Goal: Task Accomplishment & Management: Complete application form

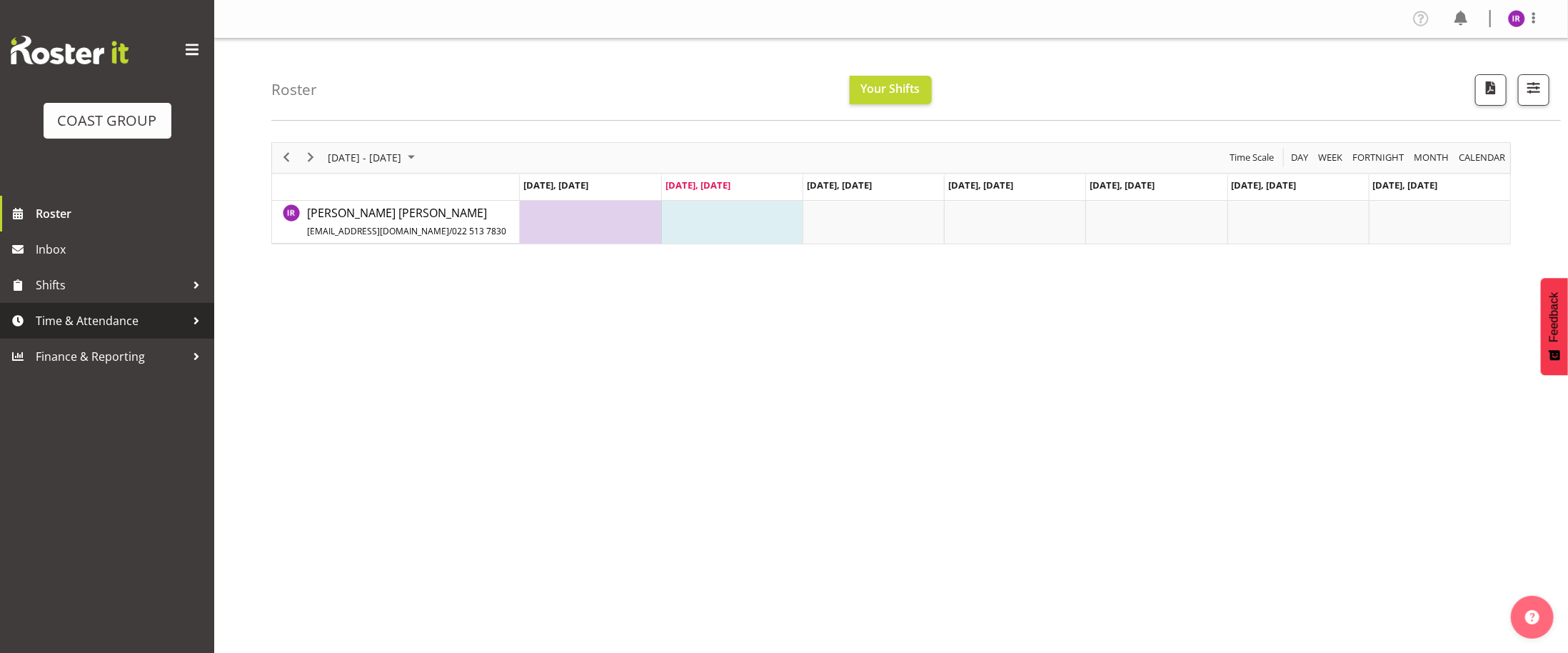
click at [113, 314] on span "Time & Attendance" at bounding box center [111, 320] width 150 height 21
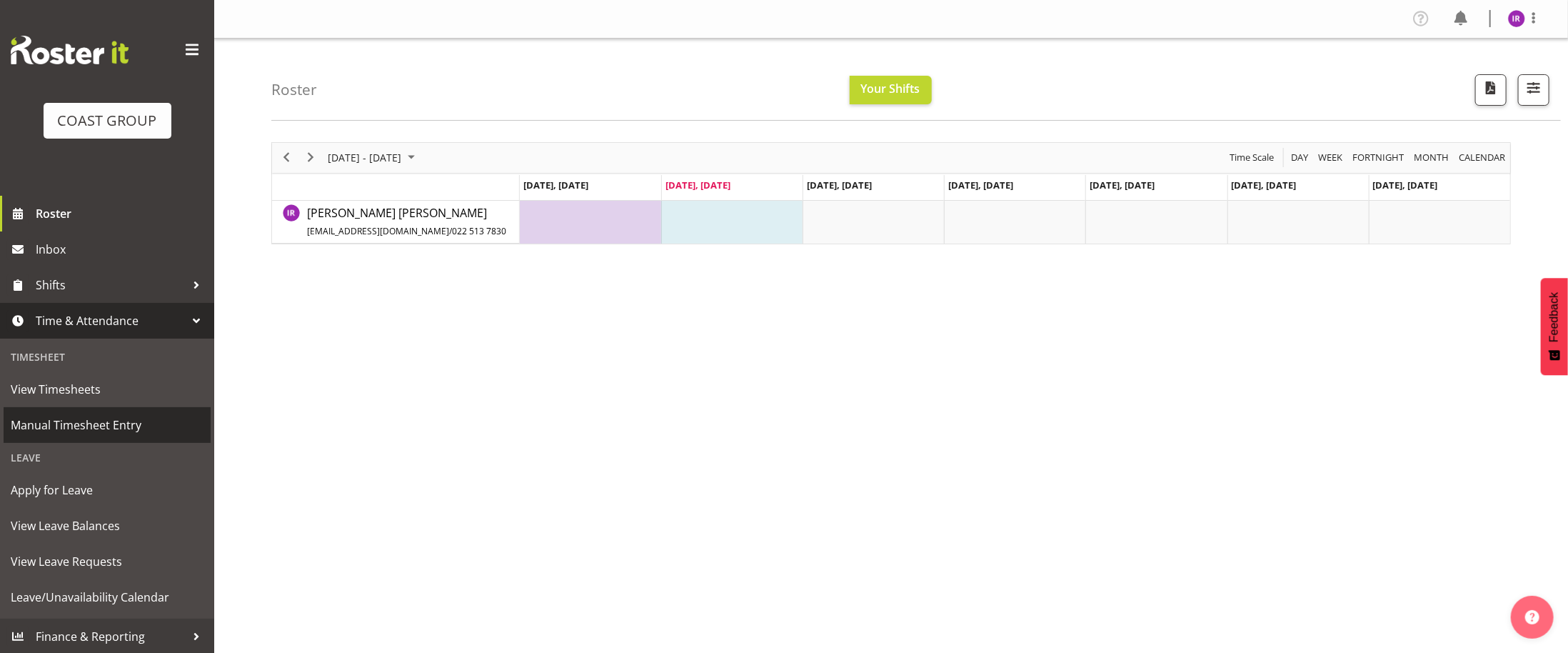
click at [115, 432] on span "Manual Timesheet Entry" at bounding box center [107, 425] width 193 height 21
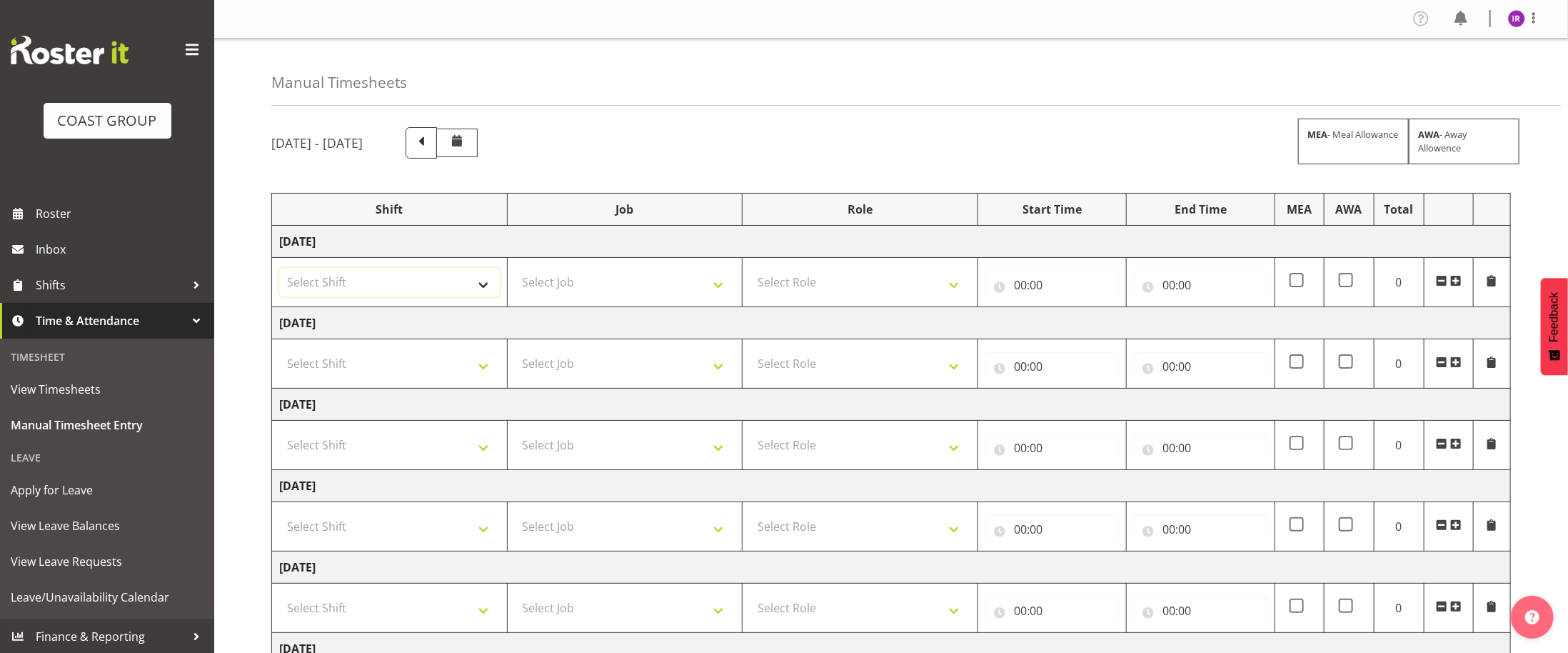
click at [335, 277] on select "Select Shift D+B @ [PERSON_NAME] D+B Build D+B Build NZACA D+B Build Tech Day […" at bounding box center [389, 281] width 221 height 28
select select "24997"
click at [279, 271] on select "Select Shift D+B @ [PERSON_NAME] D+B Build D+B Build NZACA D+B Build Tech Day […" at bounding box center [389, 281] width 221 height 28
click at [631, 280] on select "Select Job 1 Carlton Events 1 [PERSON_NAME][GEOGRAPHIC_DATA] 1 [PERSON_NAME][GE…" at bounding box center [625, 281] width 221 height 28
drag, startPoint x: 602, startPoint y: 285, endPoint x: 481, endPoint y: 50, distance: 264.3
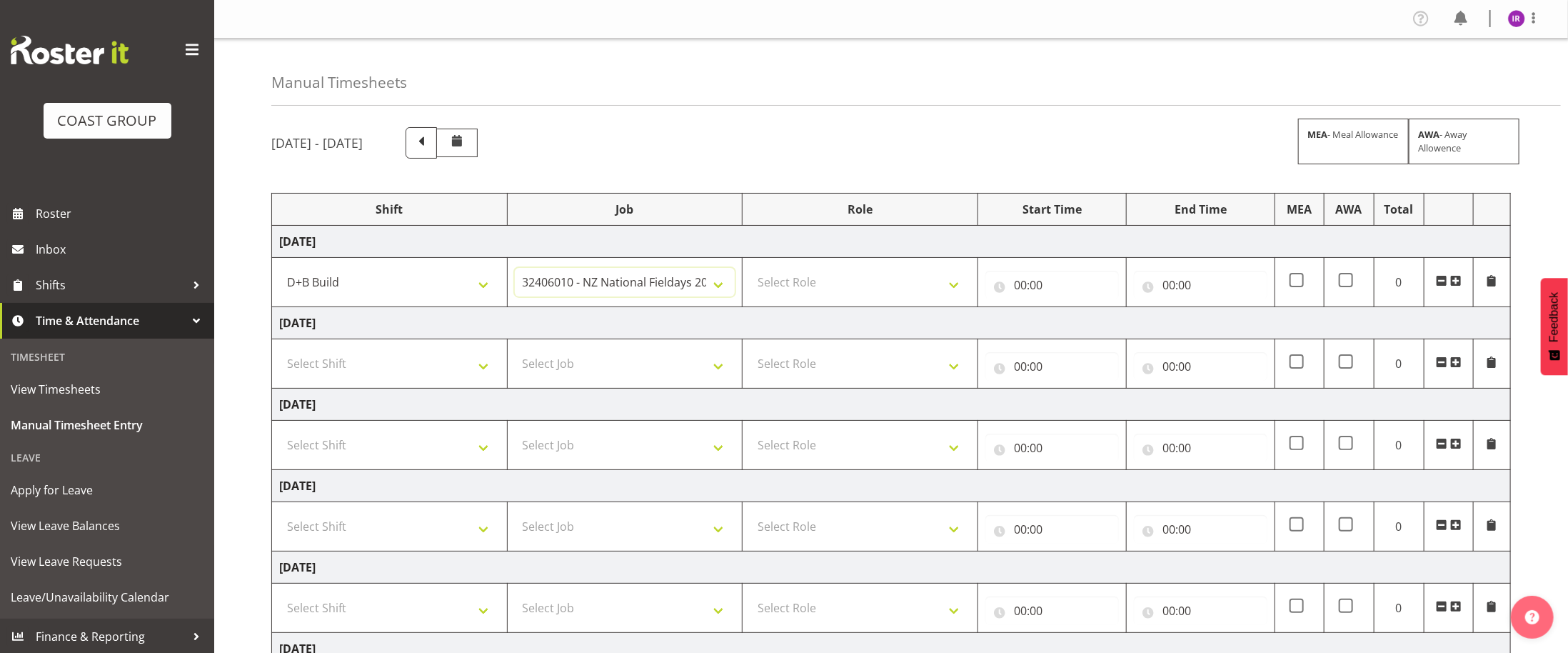
click at [602, 287] on select "1 Carlton Events 1 [PERSON_NAME] 1 [PERSON_NAME][GEOGRAPHIC_DATA] 1 EHS WAREHOU…" at bounding box center [625, 281] width 221 height 28
click at [584, 290] on select "1 Carlton Events 1 [PERSON_NAME] 1 [PERSON_NAME][GEOGRAPHIC_DATA] 1 EHS WAREHOU…" at bounding box center [625, 281] width 221 height 28
select select "9134"
click at [515, 271] on select "1 Carlton Events 1 [PERSON_NAME] 1 [PERSON_NAME][GEOGRAPHIC_DATA] 1 EHS WAREHOU…" at bounding box center [625, 281] width 221 height 28
click at [820, 286] on select "Select Role EHS AKL D+B" at bounding box center [860, 281] width 221 height 28
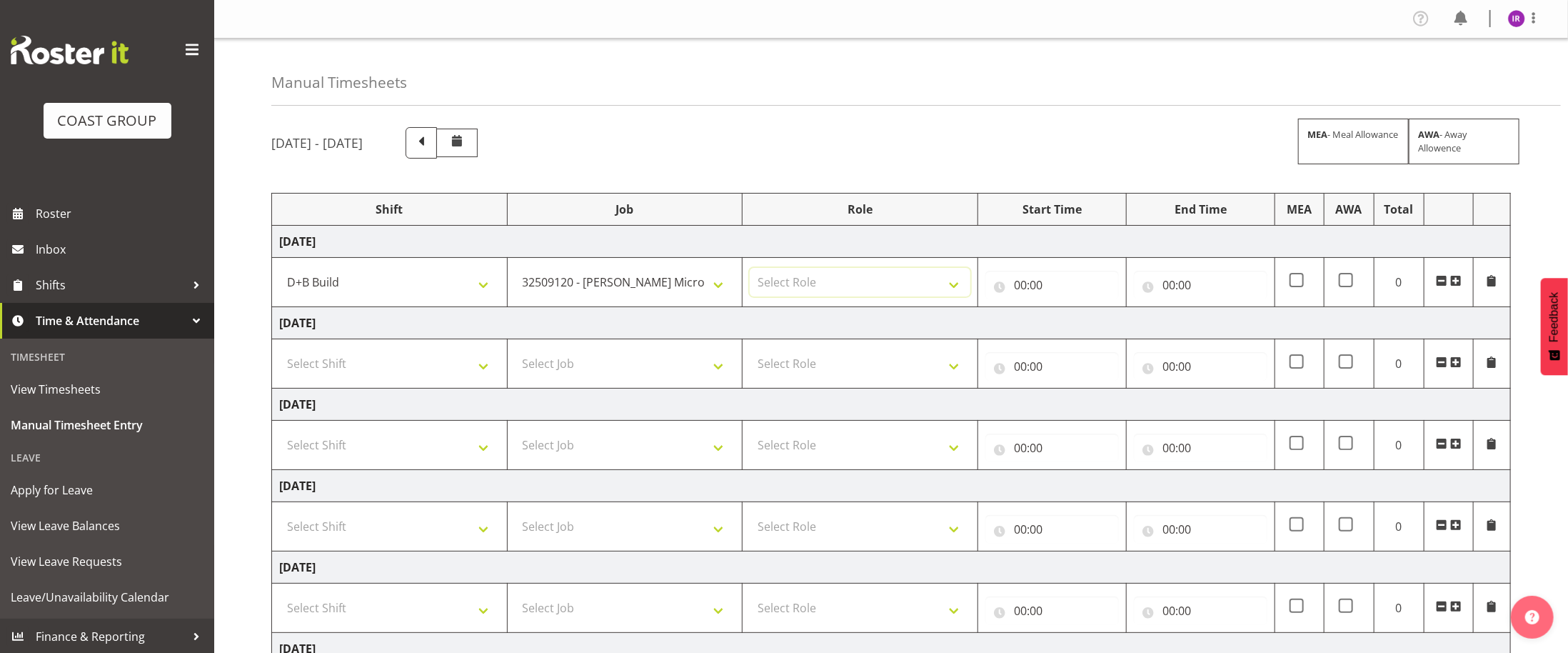
select select "194"
click at [750, 271] on select "Select Role EHS AKL D+B" at bounding box center [860, 281] width 221 height 28
click at [1021, 291] on input "00:00" at bounding box center [1052, 284] width 134 height 28
click at [1089, 333] on select "00 01 02 03 04 05 06 07 08 09 10 11 12 13 14 15 16 17 18 19 20 21 22 23" at bounding box center [1083, 322] width 32 height 28
select select "7"
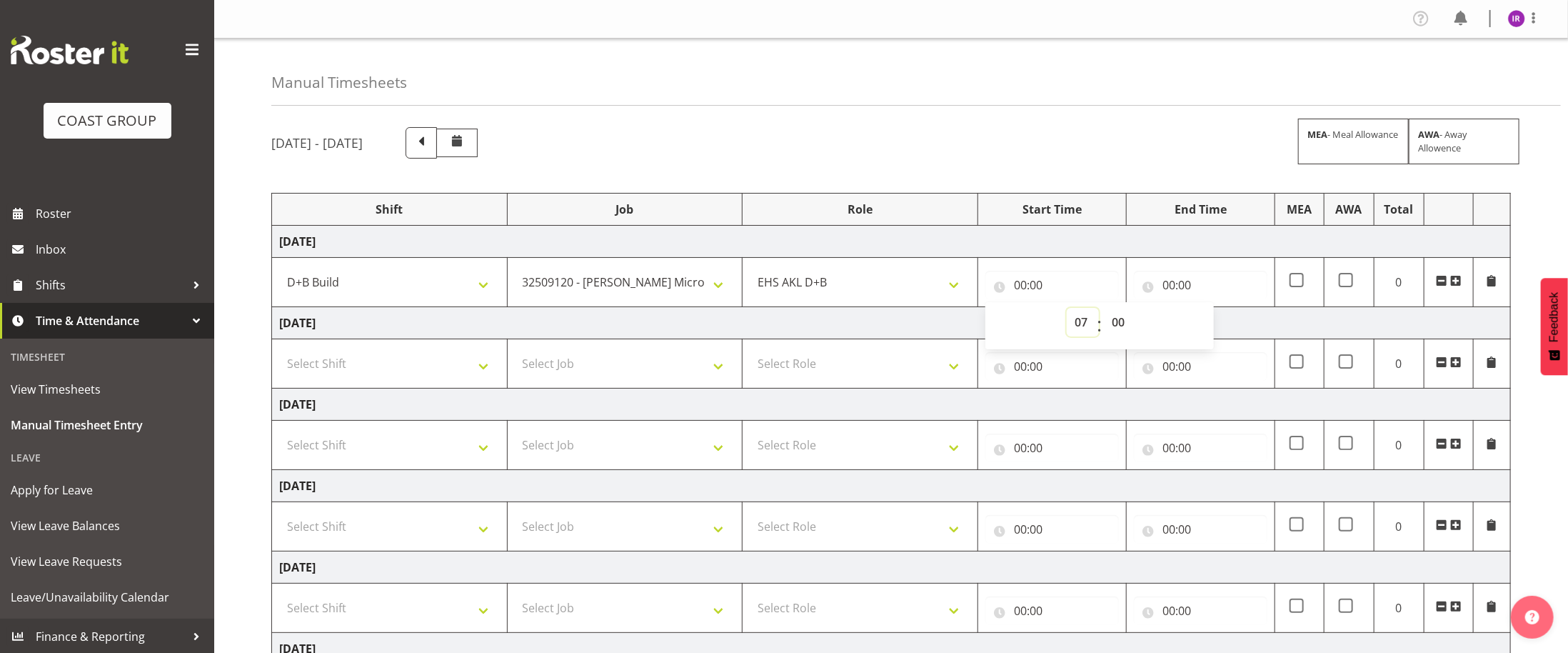
click at [1067, 310] on select "00 01 02 03 04 05 06 07 08 09 10 11 12 13 14 15 16 17 18 19 20 21 22 23" at bounding box center [1083, 322] width 32 height 28
type input "07:00"
click at [1167, 282] on input "00:00" at bounding box center [1200, 284] width 134 height 28
click at [1223, 333] on select "00 01 02 03 04 05 06 07 08 09 10 11 12 13 14 15 16 17 18 19 20 21 22 23" at bounding box center [1232, 322] width 32 height 28
select select "14"
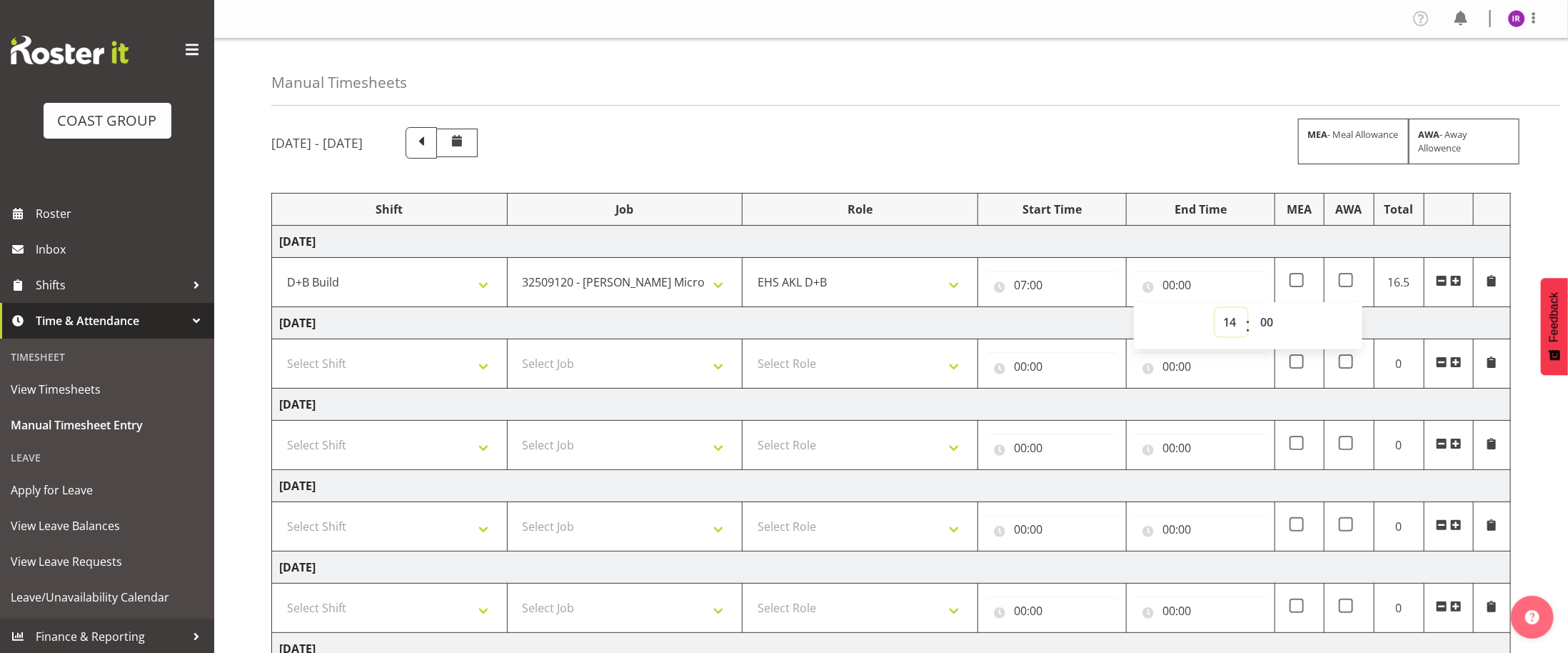
click at [1216, 310] on select "00 01 02 03 04 05 06 07 08 09 10 11 12 13 14 15 16 17 18 19 20 21 22 23" at bounding box center [1232, 322] width 32 height 28
type input "14:00"
click at [1276, 328] on select "00 01 02 03 04 05 06 07 08 09 10 11 12 13 14 15 16 17 18 19 20 21 22 23 24 25 2…" at bounding box center [1269, 322] width 32 height 28
select select "30"
click at [1253, 310] on select "00 01 02 03 04 05 06 07 08 09 10 11 12 13 14 15 16 17 18 19 20 21 22 23 24 25 2…" at bounding box center [1269, 322] width 32 height 28
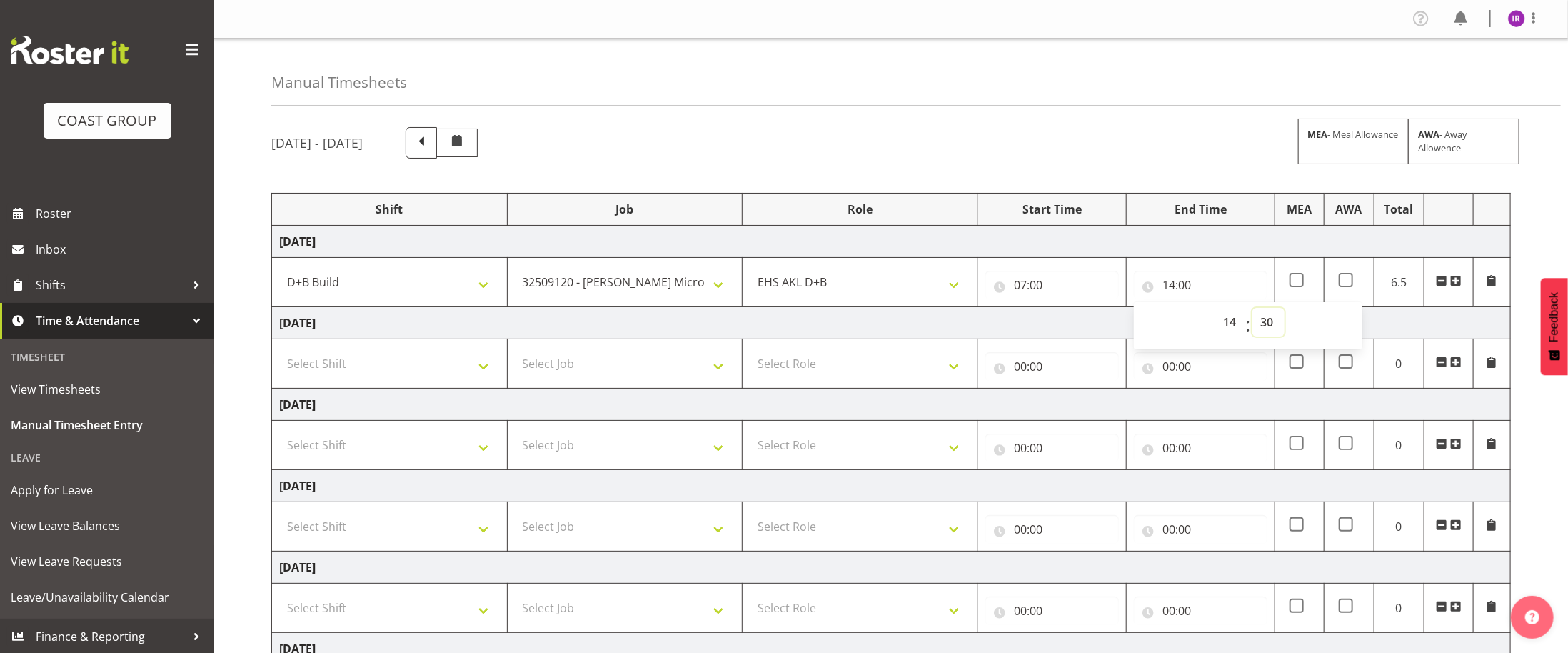
type input "14:30"
click at [952, 325] on td "[DATE]" at bounding box center [891, 323] width 1239 height 32
click at [338, 378] on select "Select Shift D+B @ [PERSON_NAME] D+B Build D+B Build NZACA D+B Build Tech Day […" at bounding box center [389, 363] width 221 height 28
select select "24997"
click at [279, 352] on select "Select Shift D+B @ [PERSON_NAME] D+B Build D+B Build NZACA D+B Build Tech Day […" at bounding box center [389, 363] width 221 height 28
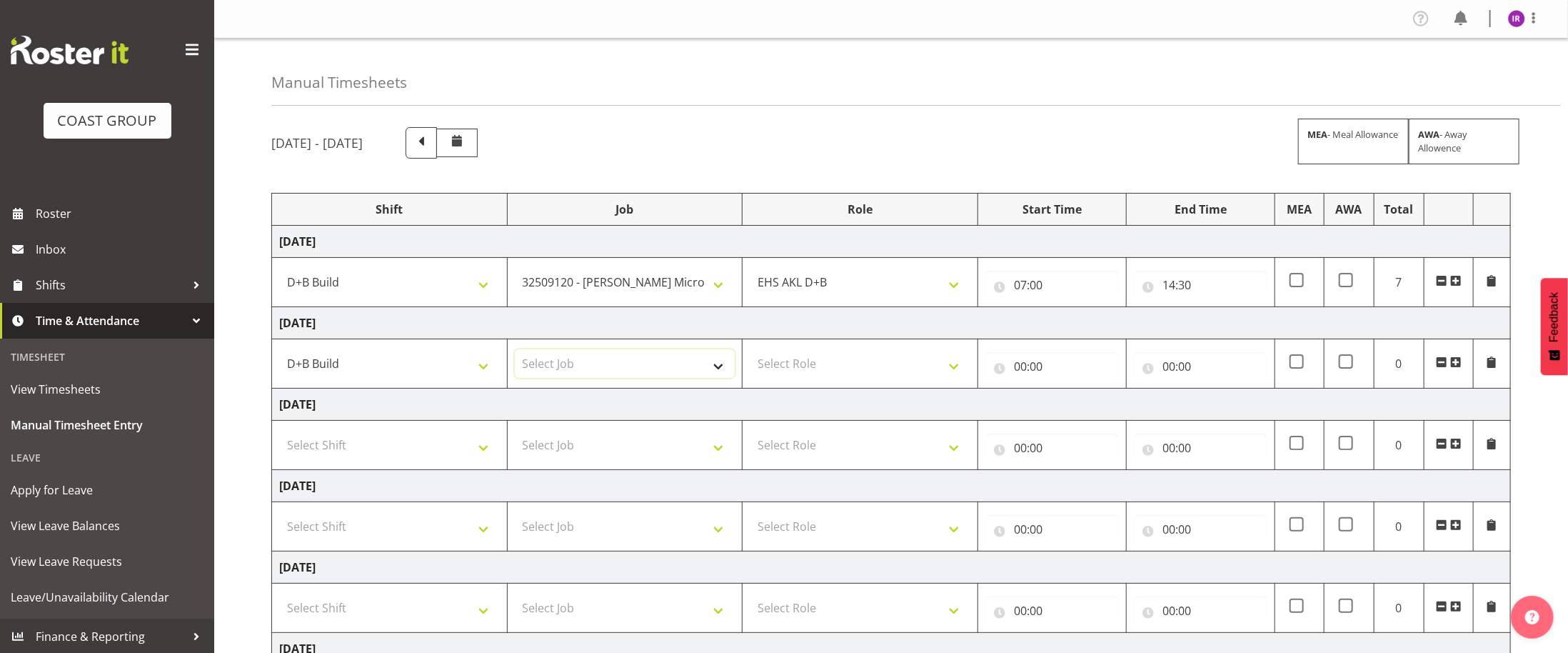
click at [600, 372] on select "Select Job 1 Carlton Events 1 [PERSON_NAME][GEOGRAPHIC_DATA] 1 [PERSON_NAME][GE…" at bounding box center [625, 363] width 221 height 28
select select "69"
click at [515, 352] on select "Select Job 1 Carlton Events 1 [PERSON_NAME][GEOGRAPHIC_DATA] 1 [PERSON_NAME][GE…" at bounding box center [625, 363] width 221 height 28
click at [842, 352] on td "Select Role EHS AKL D+B" at bounding box center [861, 364] width 235 height 49
click at [846, 356] on select "Select Role EHS AKL D+B" at bounding box center [860, 363] width 221 height 28
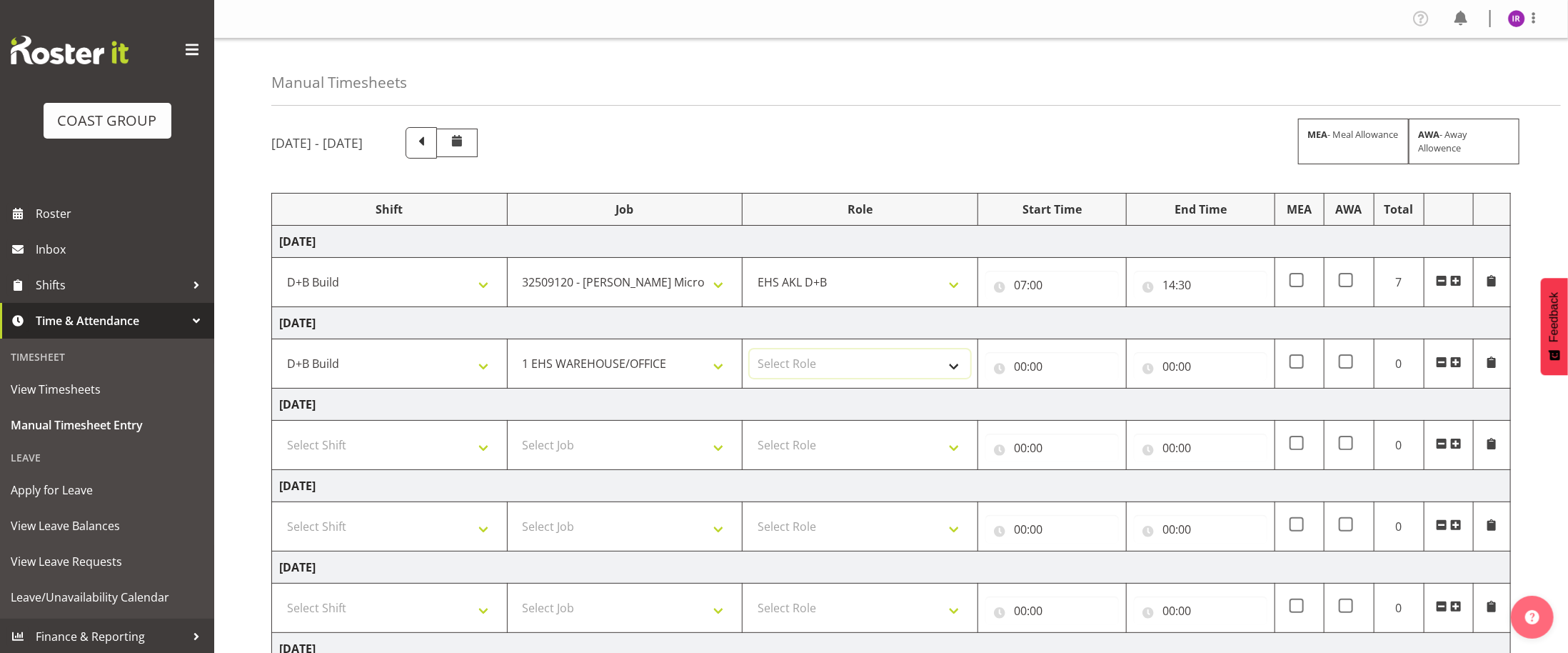
select select "194"
click at [750, 352] on select "Select Role EHS AKL D+B" at bounding box center [860, 363] width 221 height 28
click at [1027, 354] on div "00:00 00 01 02 03 04 05 06 07 08 09 10 11 12 13 14 15 16 17 18 19 20 21 22 23 :…" at bounding box center [1052, 363] width 134 height 34
click at [1020, 375] on input "00:00" at bounding box center [1052, 366] width 134 height 28
click at [1086, 399] on select "00 01 02 03 04 05 06 07 08 09 10 11 12 13 14 15 16 17 18 19 20 21 22 23" at bounding box center [1083, 403] width 32 height 28
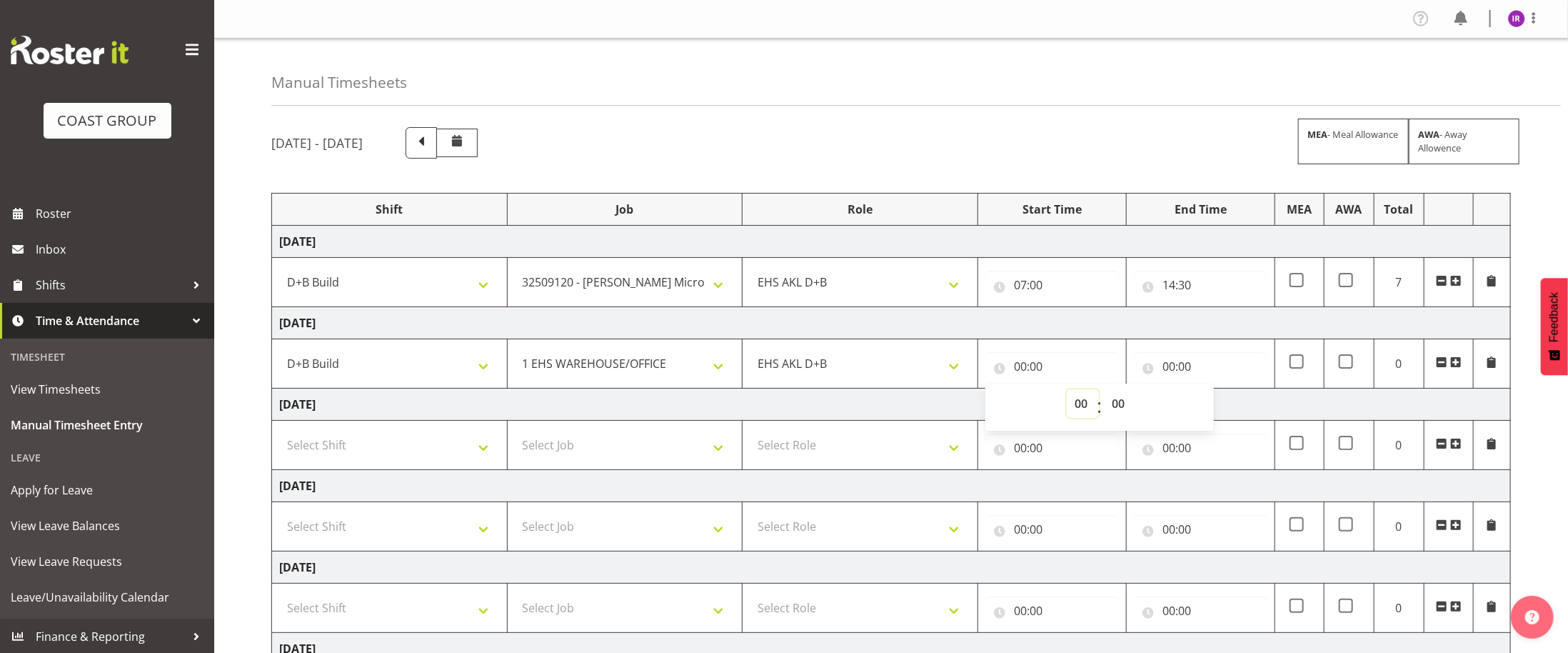
select select "6"
click at [1067, 393] on select "00 01 02 03 04 05 06 07 08 09 10 11 12 13 14 15 16 17 18 19 20 21 22 23" at bounding box center [1083, 403] width 32 height 28
type input "06:00"
click at [1167, 366] on input "00:00" at bounding box center [1200, 366] width 134 height 28
click at [1232, 409] on select "00 01 02 03 04 05 06 07 08 09 10 11 12 13 14 15 16 17 18 19 20 21 22 23" at bounding box center [1232, 403] width 32 height 28
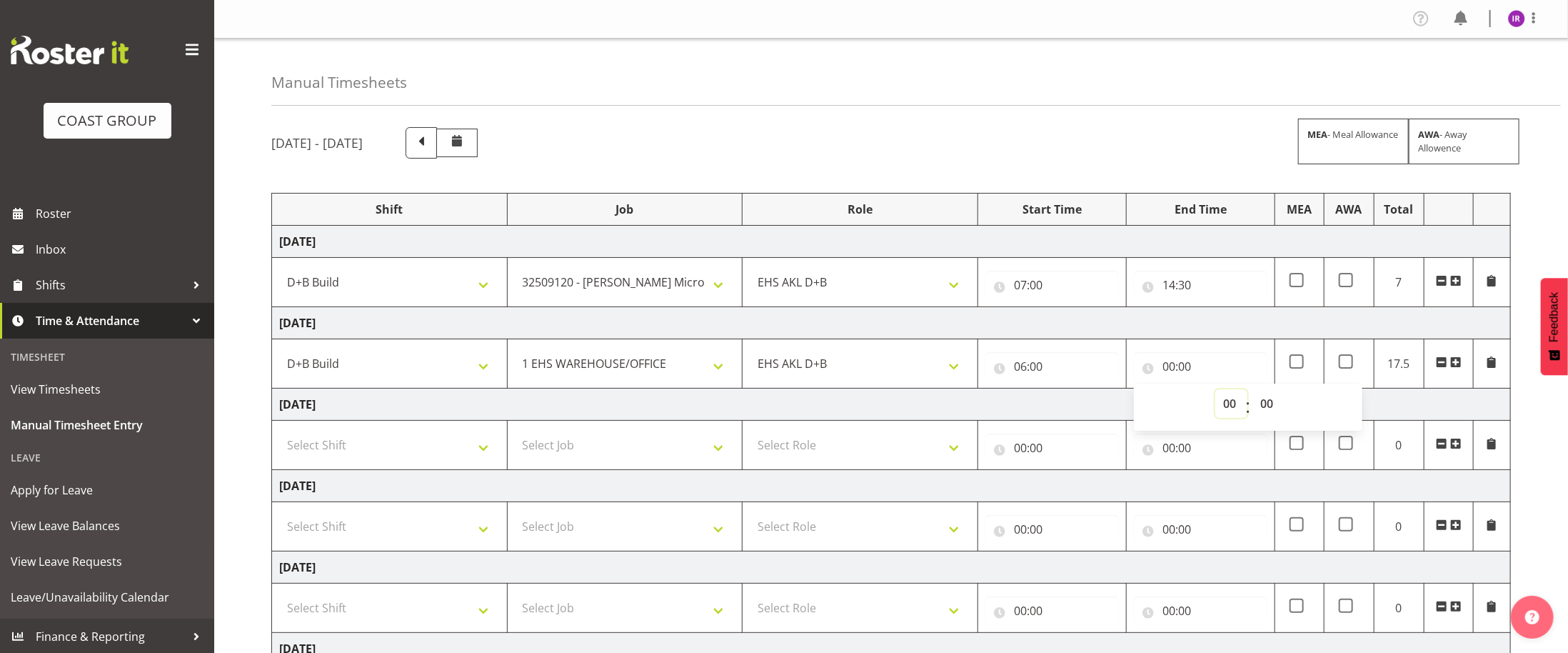
select select "14"
click at [1216, 393] on select "00 01 02 03 04 05 06 07 08 09 10 11 12 13 14 15 16 17 18 19 20 21 22 23" at bounding box center [1232, 403] width 32 height 28
type input "14:00"
click at [1274, 411] on select "00 01 02 03 04 05 06 07 08 09 10 11 12 13 14 15 16 17 18 19 20 21 22 23 24 25 2…" at bounding box center [1269, 403] width 32 height 28
select select "30"
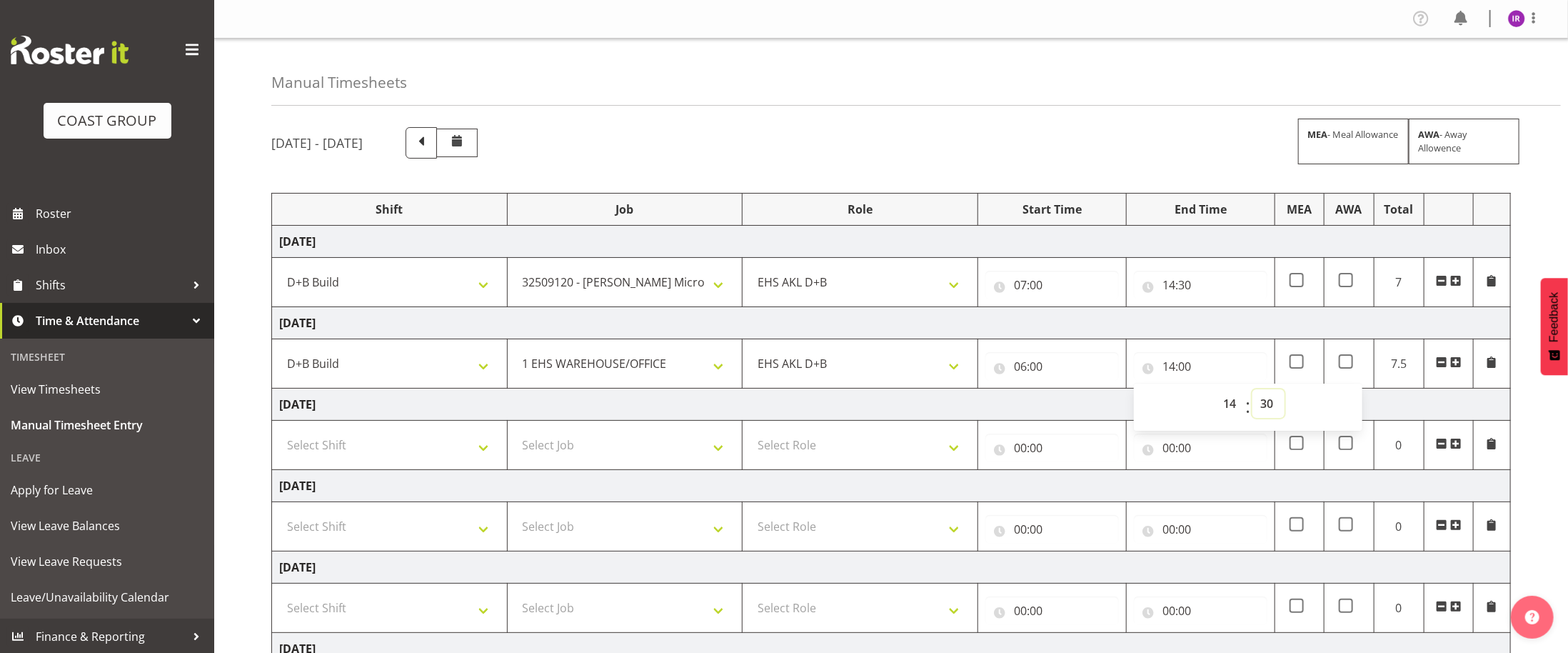
click at [1253, 393] on select "00 01 02 03 04 05 06 07 08 09 10 11 12 13 14 15 16 17 18 19 20 21 22 23 24 25 2…" at bounding box center [1269, 403] width 32 height 28
type input "14:30"
click at [989, 394] on td "[DATE]" at bounding box center [891, 404] width 1239 height 32
click at [408, 455] on select "Select Shift D+B @ [PERSON_NAME] D+B Build D+B Build NZACA D+B Build Tech Day […" at bounding box center [389, 444] width 221 height 28
select select "24997"
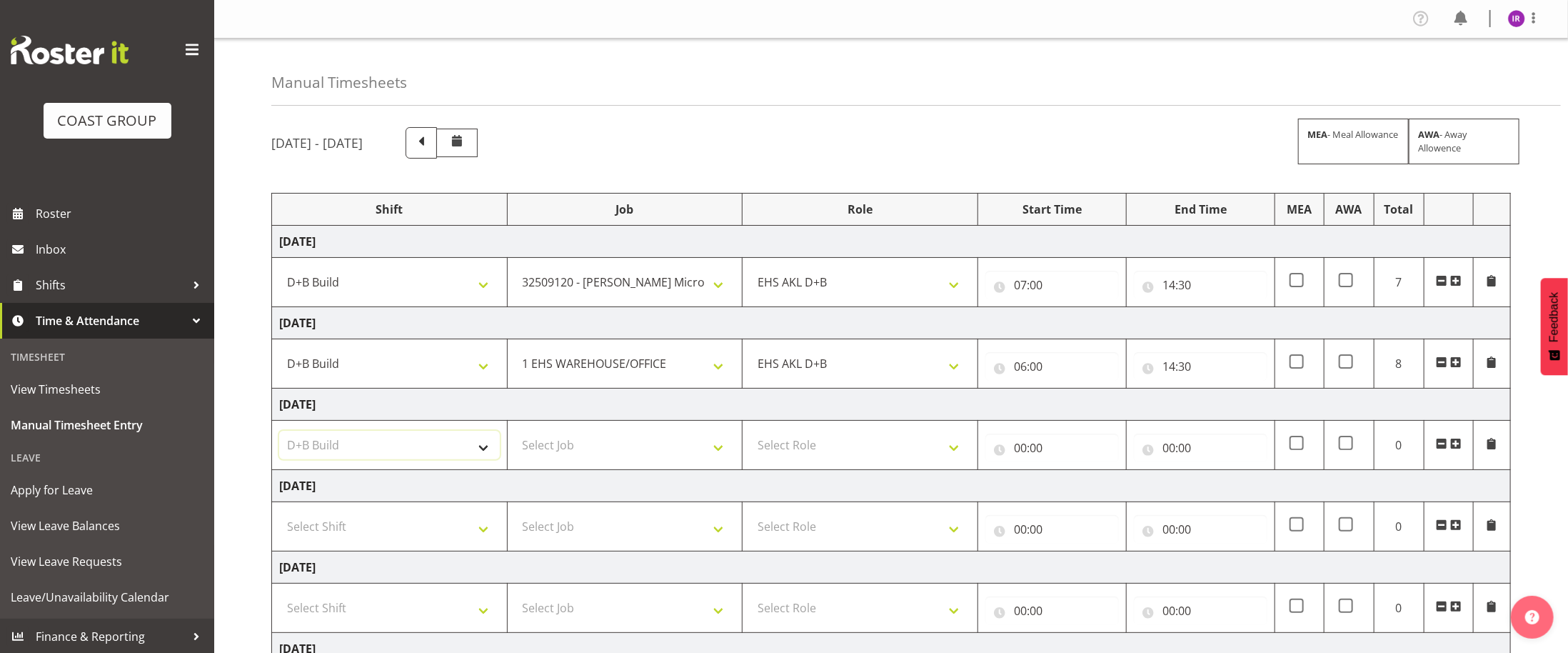
click at [279, 436] on select "Select Shift D+B @ [PERSON_NAME] D+B Build D+B Build NZACA D+B Build Tech Day […" at bounding box center [389, 444] width 221 height 28
click at [630, 455] on select "Select Job 1 Carlton Events 1 [PERSON_NAME][GEOGRAPHIC_DATA] 1 [PERSON_NAME][GE…" at bounding box center [625, 444] width 221 height 28
select select "69"
click at [515, 436] on select "Select Job 1 Carlton Events 1 [PERSON_NAME][GEOGRAPHIC_DATA] 1 [PERSON_NAME][GE…" at bounding box center [625, 444] width 221 height 28
click at [845, 460] on select "Select Role EHS AKL D+B" at bounding box center [860, 444] width 221 height 28
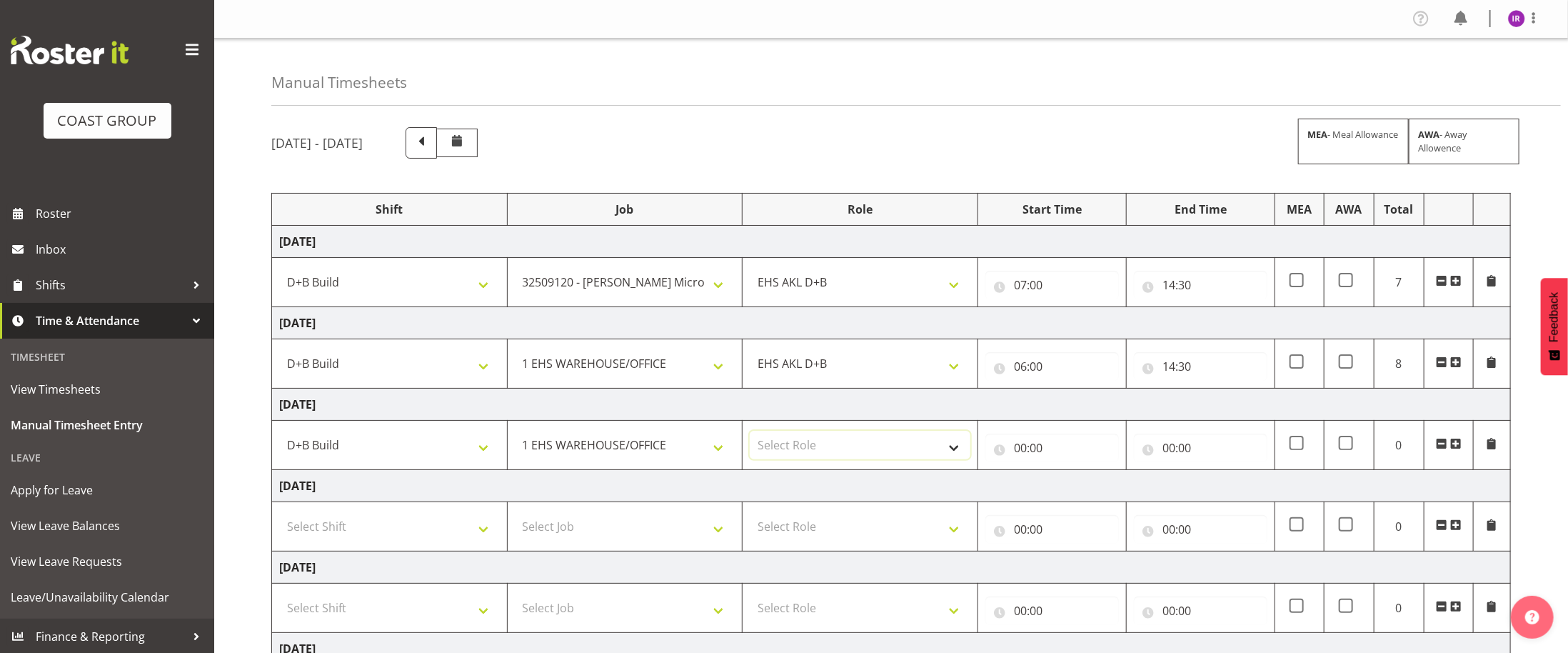
select select "194"
click at [750, 436] on select "Select Role EHS AKL D+B" at bounding box center [860, 444] width 221 height 28
click at [609, 450] on select "1 Carlton Events 1 [PERSON_NAME] 1 [PERSON_NAME][GEOGRAPHIC_DATA] 1 EHS WAREHOU…" at bounding box center [625, 444] width 221 height 28
click at [358, 445] on select "D+B @ [PERSON_NAME] D+B Build D+B Build NZACA D+B Build Tech Day [DATE] D+B Loa…" at bounding box center [389, 444] width 221 height 28
select select "40079"
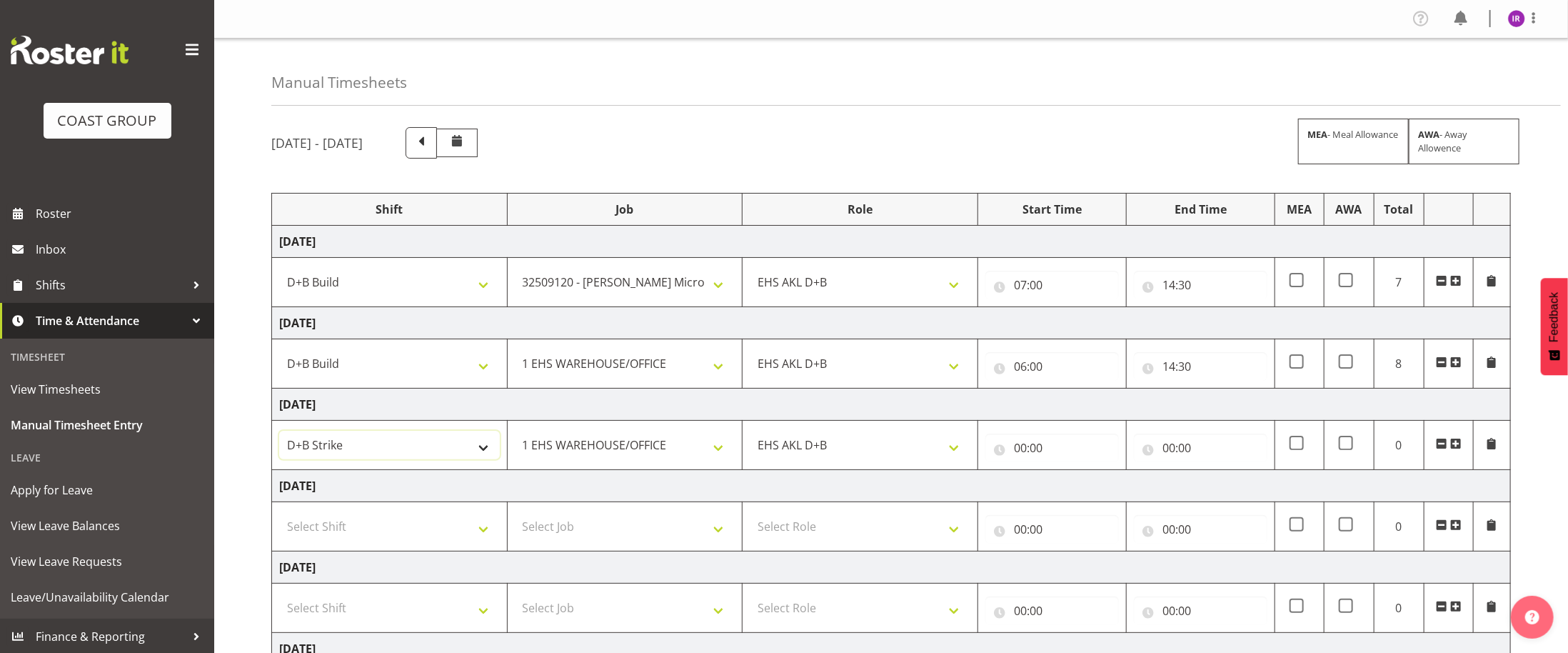
click at [279, 436] on select "D+B @ [PERSON_NAME] D+B Build D+B Build NZACA D+B Build Tech Day [DATE] D+B Loa…" at bounding box center [389, 444] width 221 height 28
click at [647, 454] on select "1 Carlton Events 1 [PERSON_NAME] 1 [PERSON_NAME][GEOGRAPHIC_DATA] 1 EHS WAREHOU…" at bounding box center [625, 444] width 221 height 28
click at [604, 502] on td "[DATE]" at bounding box center [891, 486] width 1239 height 32
click at [592, 433] on td "1 Carlton Events 1 [PERSON_NAME] 1 [PERSON_NAME][GEOGRAPHIC_DATA] 1 EHS WAREHOU…" at bounding box center [625, 445] width 235 height 49
click at [592, 443] on select "1 Carlton Events 1 [PERSON_NAME] 1 [PERSON_NAME][GEOGRAPHIC_DATA] 1 EHS WAREHOU…" at bounding box center [625, 444] width 221 height 28
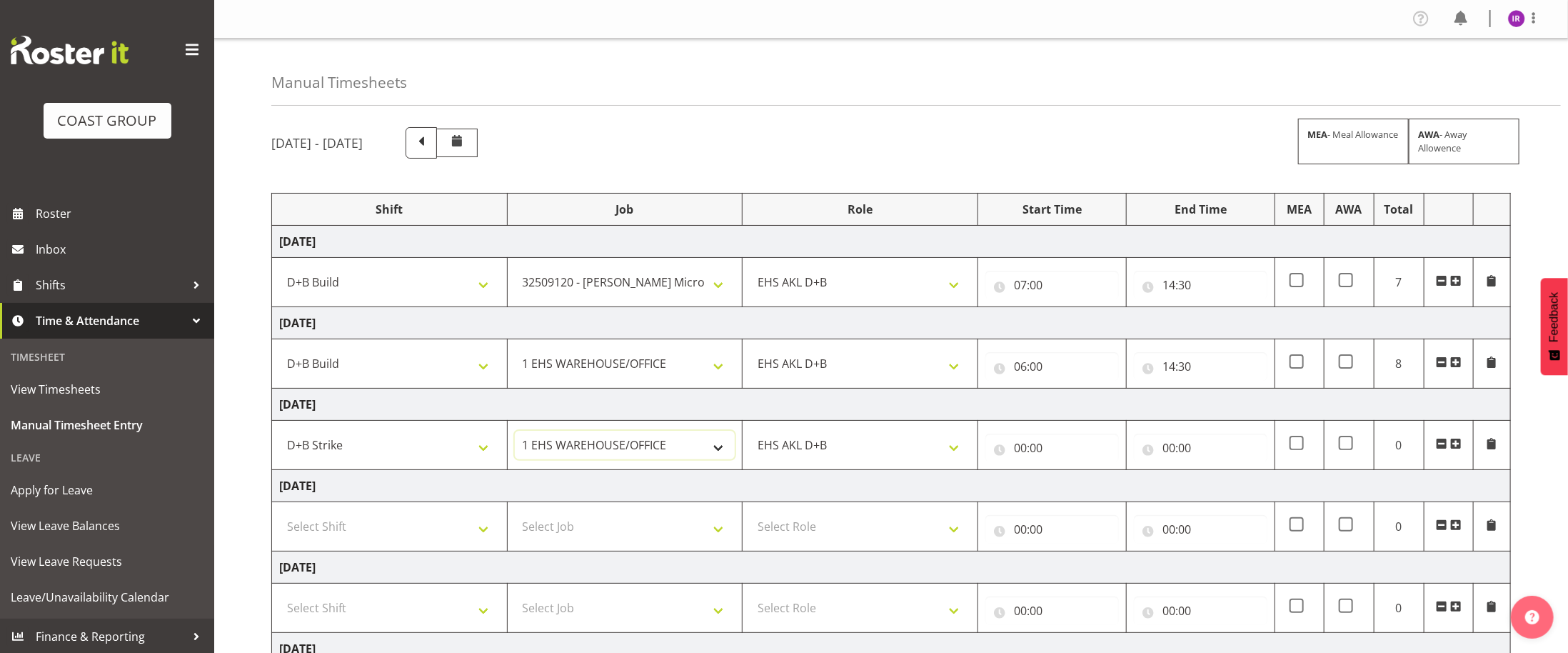
select select "9134"
click at [515, 436] on select "1 Carlton Events 1 [PERSON_NAME] 1 [PERSON_NAME][GEOGRAPHIC_DATA] 1 EHS WAREHOU…" at bounding box center [625, 444] width 221 height 28
click at [1025, 457] on input "00:00" at bounding box center [1052, 447] width 134 height 28
click at [1079, 496] on select "00 01 02 03 04 05 06 07 08 09 10 11 12 13 14 15 16 17 18 19 20 21 22 23" at bounding box center [1083, 485] width 32 height 28
select select "6"
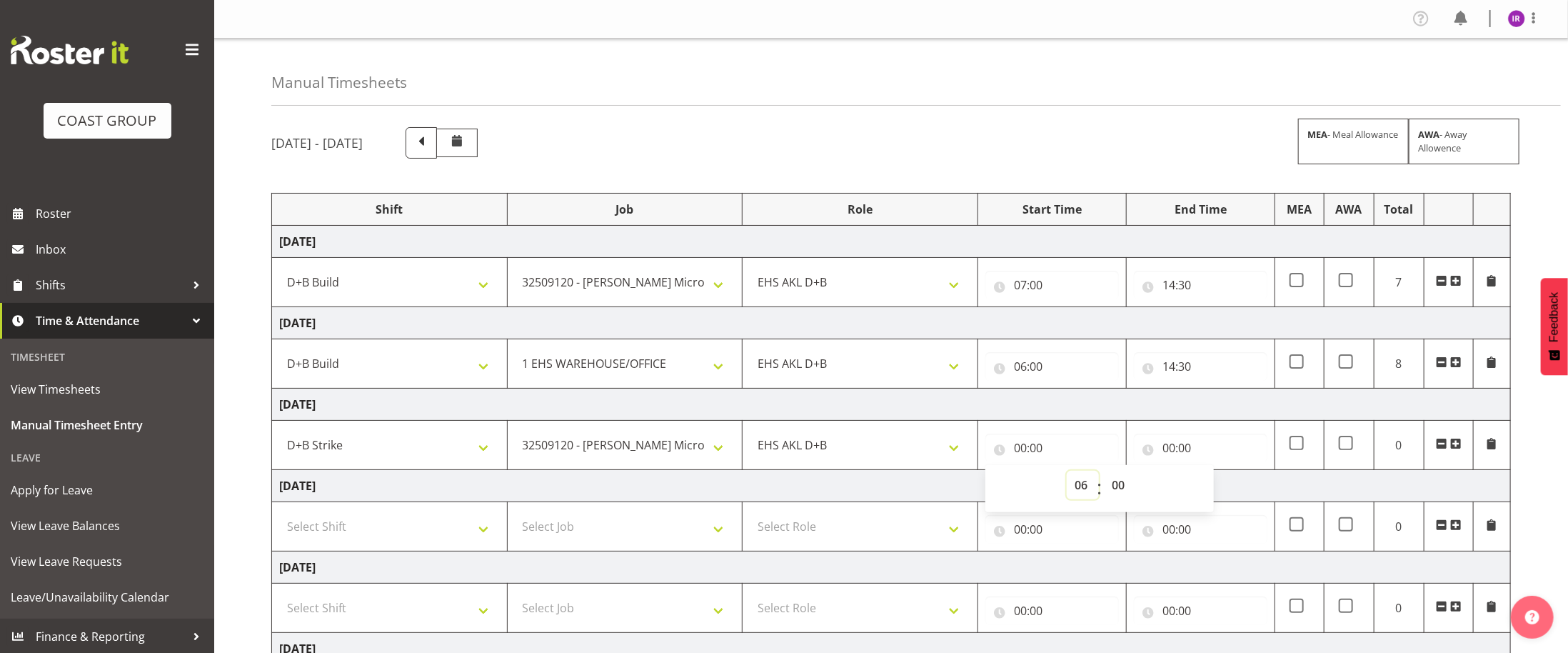
click at [1067, 476] on select "00 01 02 03 04 05 06 07 08 09 10 11 12 13 14 15 16 17 18 19 20 21 22 23" at bounding box center [1083, 485] width 32 height 28
type input "06:00"
click at [1167, 450] on input "00:00" at bounding box center [1200, 447] width 134 height 28
click at [1234, 486] on select "00 01 02 03 04 05 06 07 08 09 10 11 12 13 14 15 16 17 18 19 20 21 22 23" at bounding box center [1232, 485] width 32 height 28
select select "12"
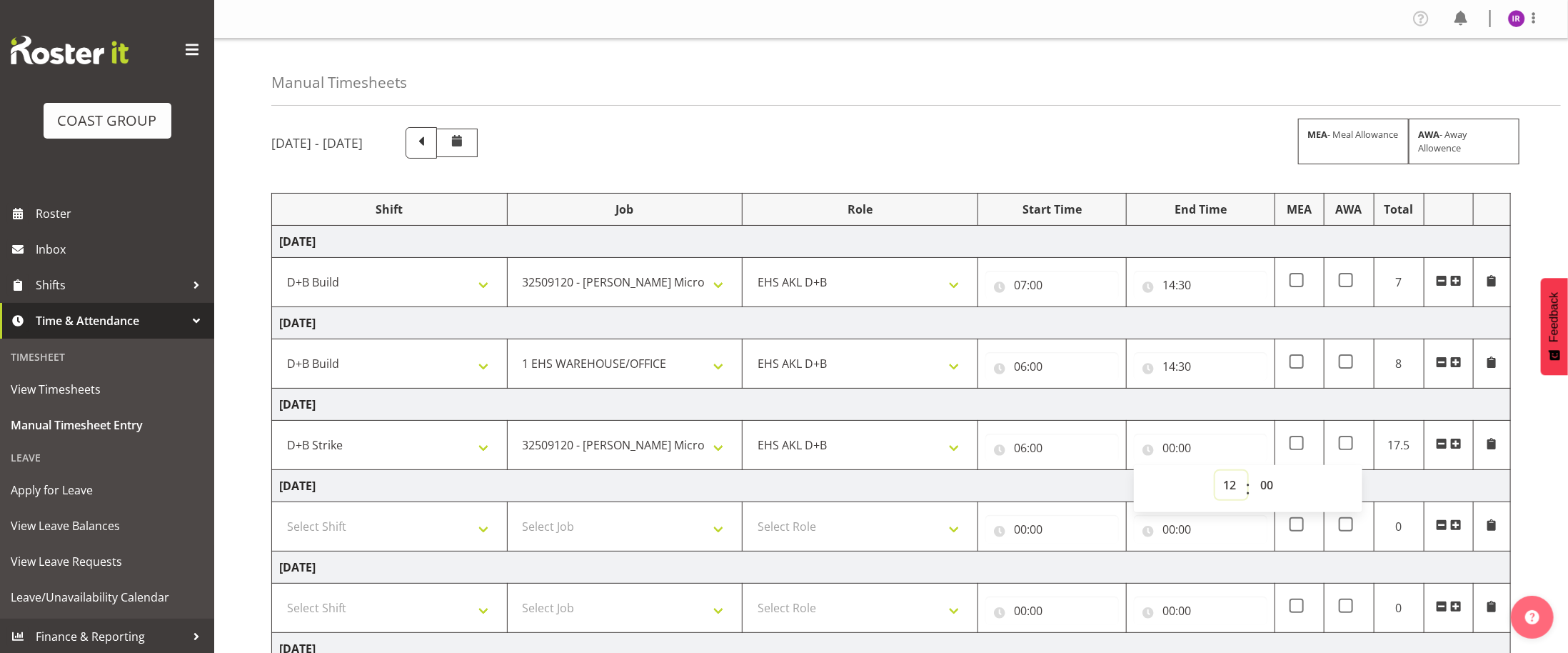
click at [1216, 476] on select "00 01 02 03 04 05 06 07 08 09 10 11 12 13 14 15 16 17 18 19 20 21 22 23" at bounding box center [1232, 485] width 32 height 28
type input "12:00"
click at [1456, 450] on span at bounding box center [1456, 443] width 11 height 11
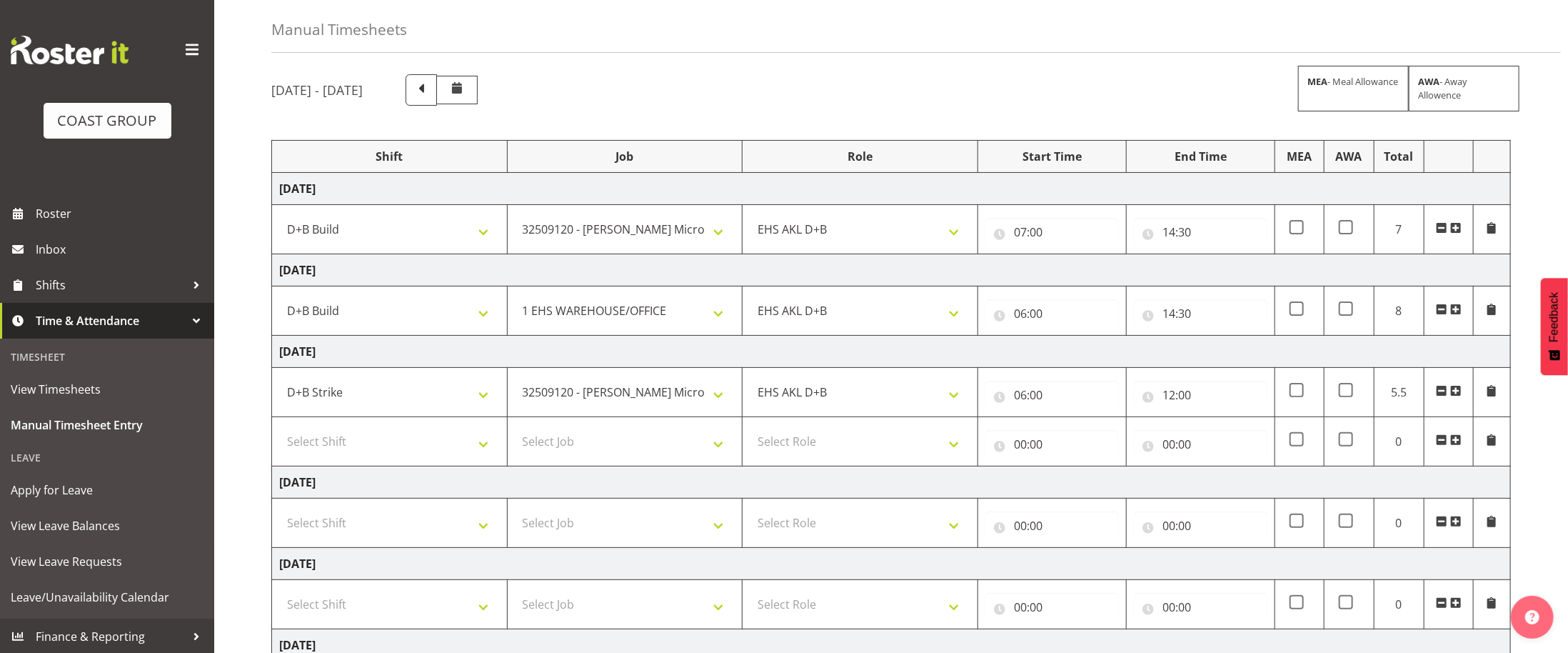
scroll to position [57, 0]
click at [394, 459] on td "Select Shift D+B @ [PERSON_NAME] D+B Build D+B Build NZACA D+B Build Tech Day […" at bounding box center [390, 438] width 235 height 49
click at [403, 447] on select "Select Shift D+B @ [PERSON_NAME] D+B Build D+B Build NZACA D+B Build Tech Day […" at bounding box center [389, 437] width 221 height 28
click at [279, 428] on select "Select Shift D+B @ [PERSON_NAME] D+B Build D+B Build NZACA D+B Build Tech Day […" at bounding box center [389, 437] width 221 height 28
click at [429, 447] on select "D+B @ [PERSON_NAME] D+B Build D+B Build NZACA D+B Build Tech Day [DATE] D+B Loa…" at bounding box center [389, 437] width 221 height 28
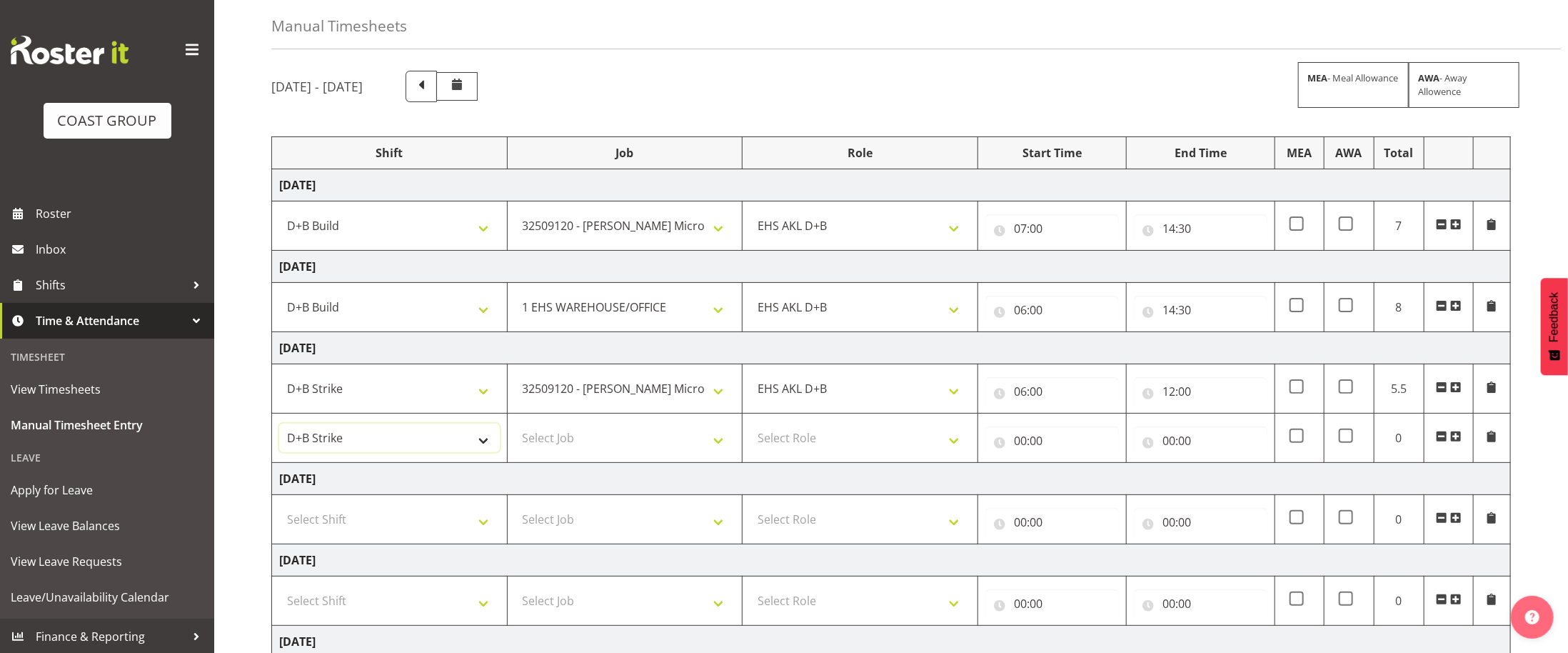
select select "24997"
click at [279, 428] on select "D+B @ [PERSON_NAME] D+B Build D+B Build NZACA D+B Build Tech Day [DATE] D+B Loa…" at bounding box center [389, 437] width 221 height 28
click at [644, 436] on select "Select Job 1 Carlton Events 1 [PERSON_NAME][GEOGRAPHIC_DATA] 1 [PERSON_NAME][GE…" at bounding box center [625, 437] width 221 height 28
select select "69"
click at [515, 428] on select "Select Job 1 Carlton Events 1 [PERSON_NAME][GEOGRAPHIC_DATA] 1 [PERSON_NAME][GE…" at bounding box center [625, 437] width 221 height 28
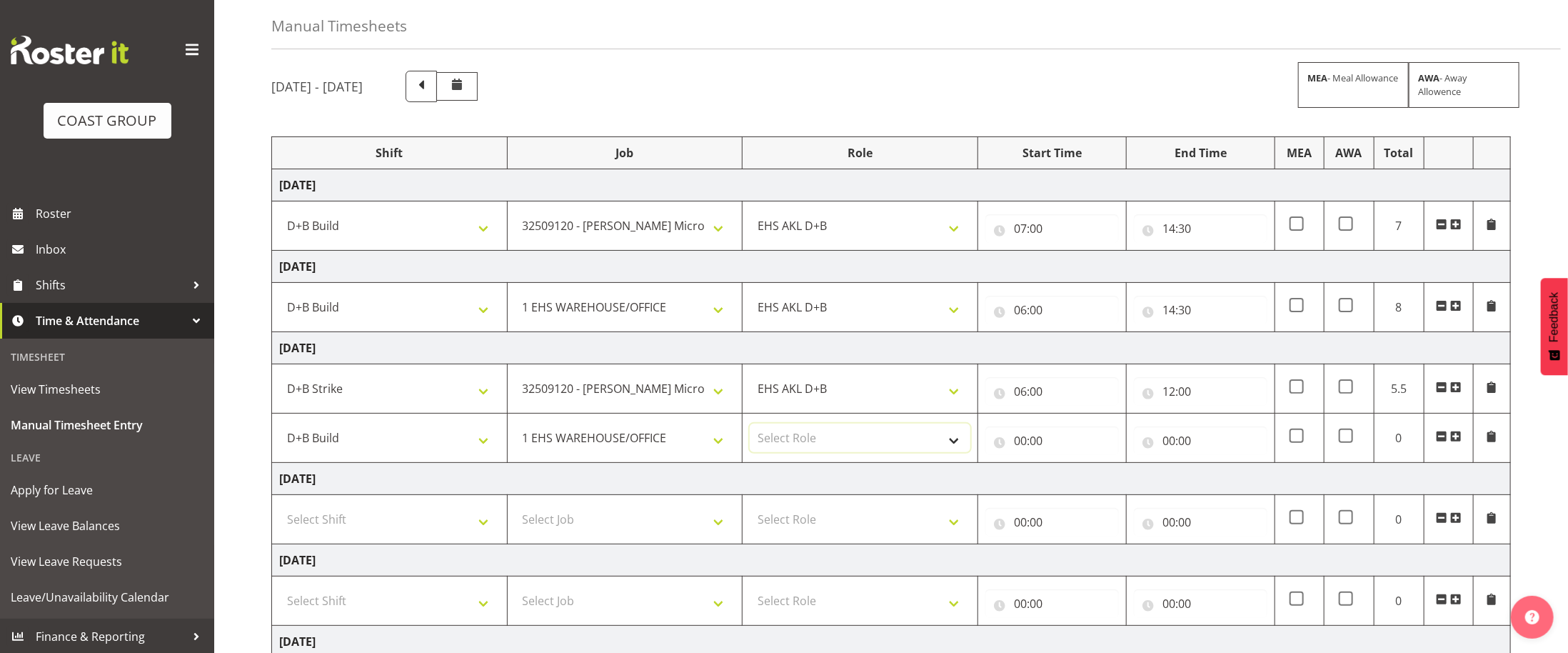
click at [906, 452] on select "Select Role EHS AKL D+B" at bounding box center [860, 437] width 221 height 28
select select "194"
click at [750, 428] on select "Select Role EHS AKL D+B" at bounding box center [860, 437] width 221 height 28
click at [1026, 450] on input "00:00" at bounding box center [1052, 440] width 134 height 28
click at [1093, 483] on select "00 01 02 03 04 05 06 07 08 09 10 11 12 13 14 15 16 17 18 19 20 21 22 23" at bounding box center [1083, 477] width 32 height 28
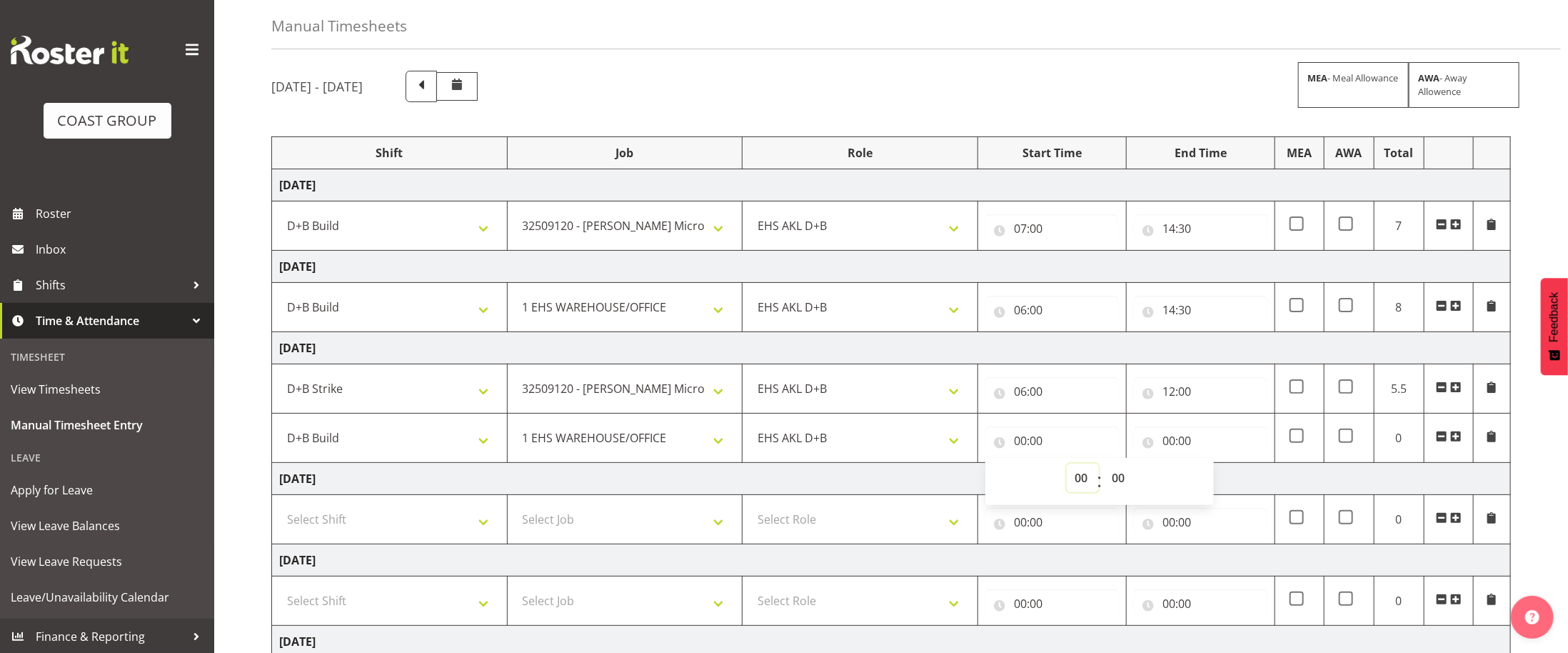
select select "12"
click at [1067, 468] on select "00 01 02 03 04 05 06 07 08 09 10 11 12 13 14 15 16 17 18 19 20 21 22 23" at bounding box center [1083, 477] width 32 height 28
type input "12:00"
click at [1168, 455] on input "00:00" at bounding box center [1200, 440] width 134 height 28
click at [1232, 492] on select "00 01 02 03 04 05 06 07 08 09 10 11 12 13 14 15 16 17 18 19 20 21 22 23" at bounding box center [1232, 477] width 32 height 28
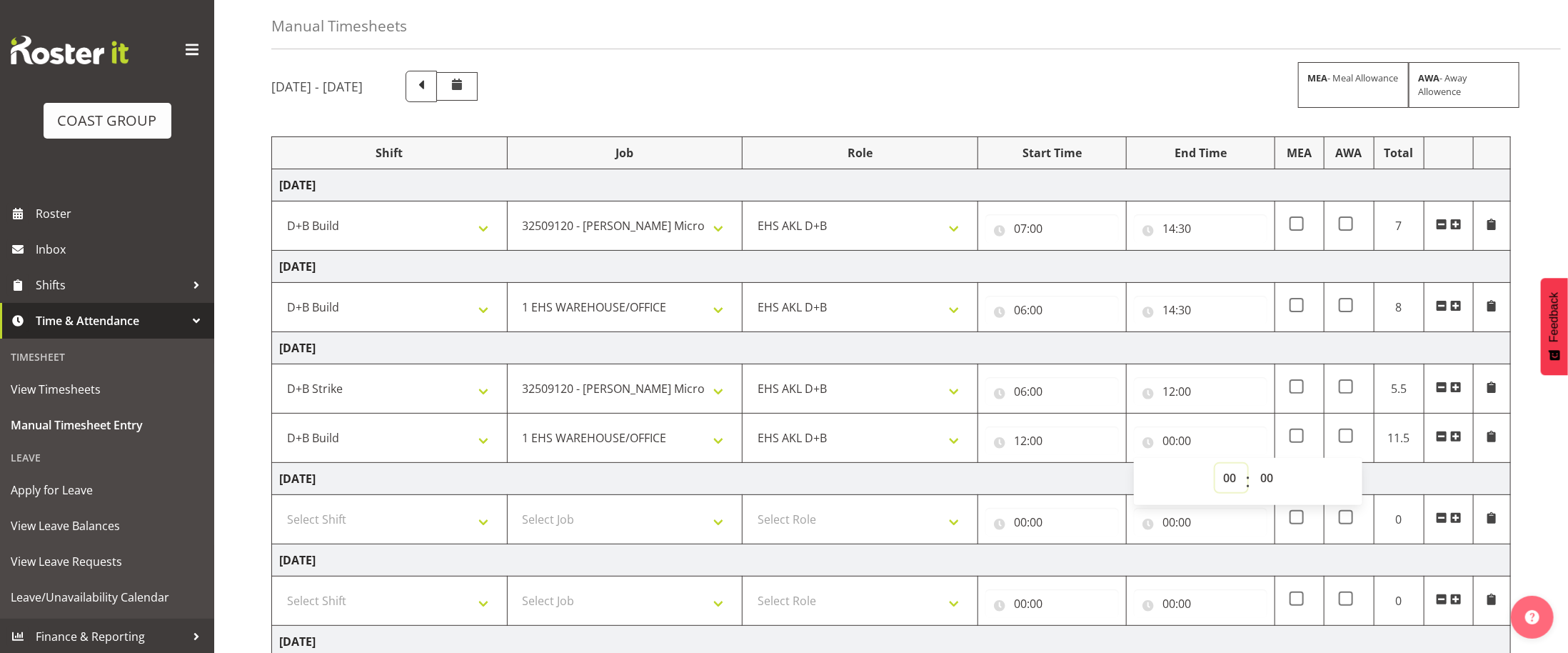
select select "14"
click at [1216, 468] on select "00 01 02 03 04 05 06 07 08 09 10 11 12 13 14 15 16 17 18 19 20 21 22 23" at bounding box center [1232, 477] width 32 height 28
type input "14:00"
click at [1277, 477] on select "00 01 02 03 04 05 06 07 08 09 10 11 12 13 14 15 16 17 18 19 20 21 22 23 24 25 2…" at bounding box center [1269, 477] width 32 height 28
select select "30"
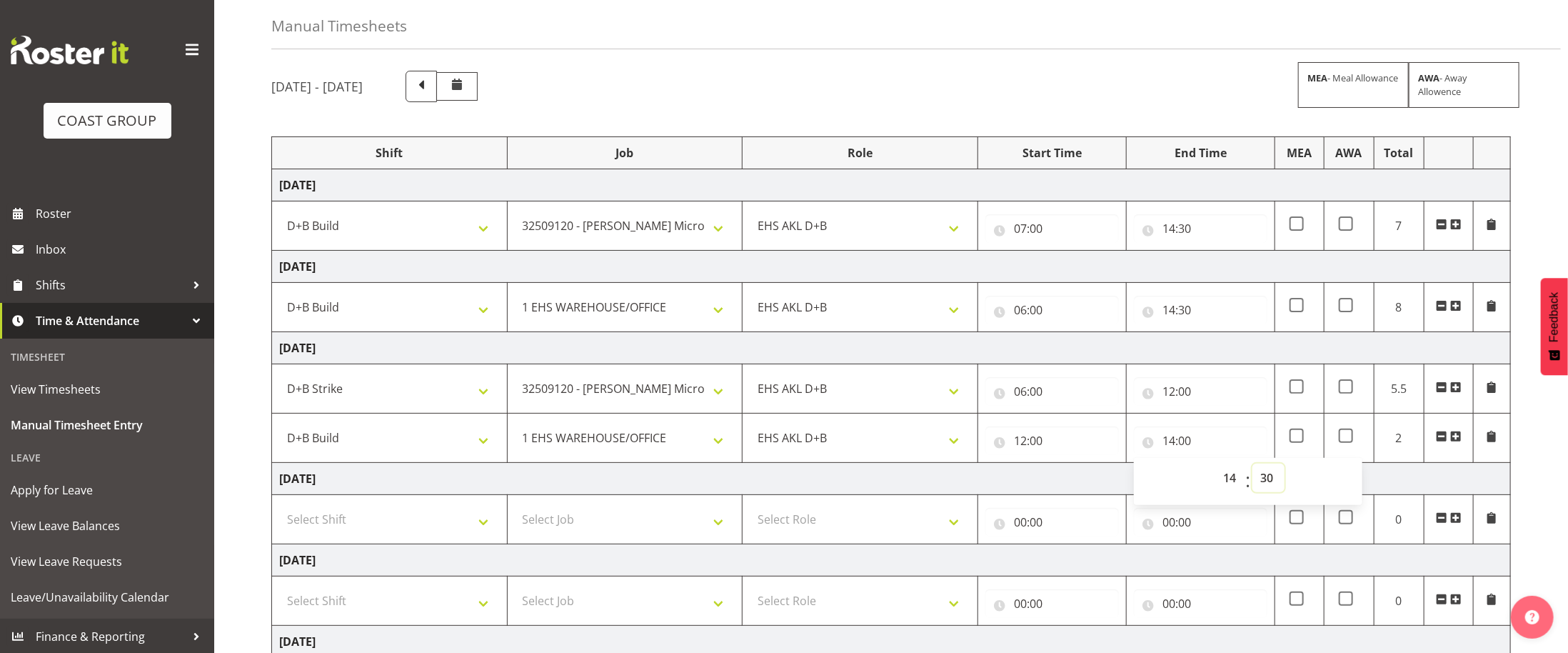
click at [1253, 468] on select "00 01 02 03 04 05 06 07 08 09 10 11 12 13 14 15 16 17 18 19 20 21 22 23 24 25 2…" at bounding box center [1269, 477] width 32 height 28
type input "14:30"
click at [1022, 483] on td "[DATE]" at bounding box center [891, 479] width 1239 height 32
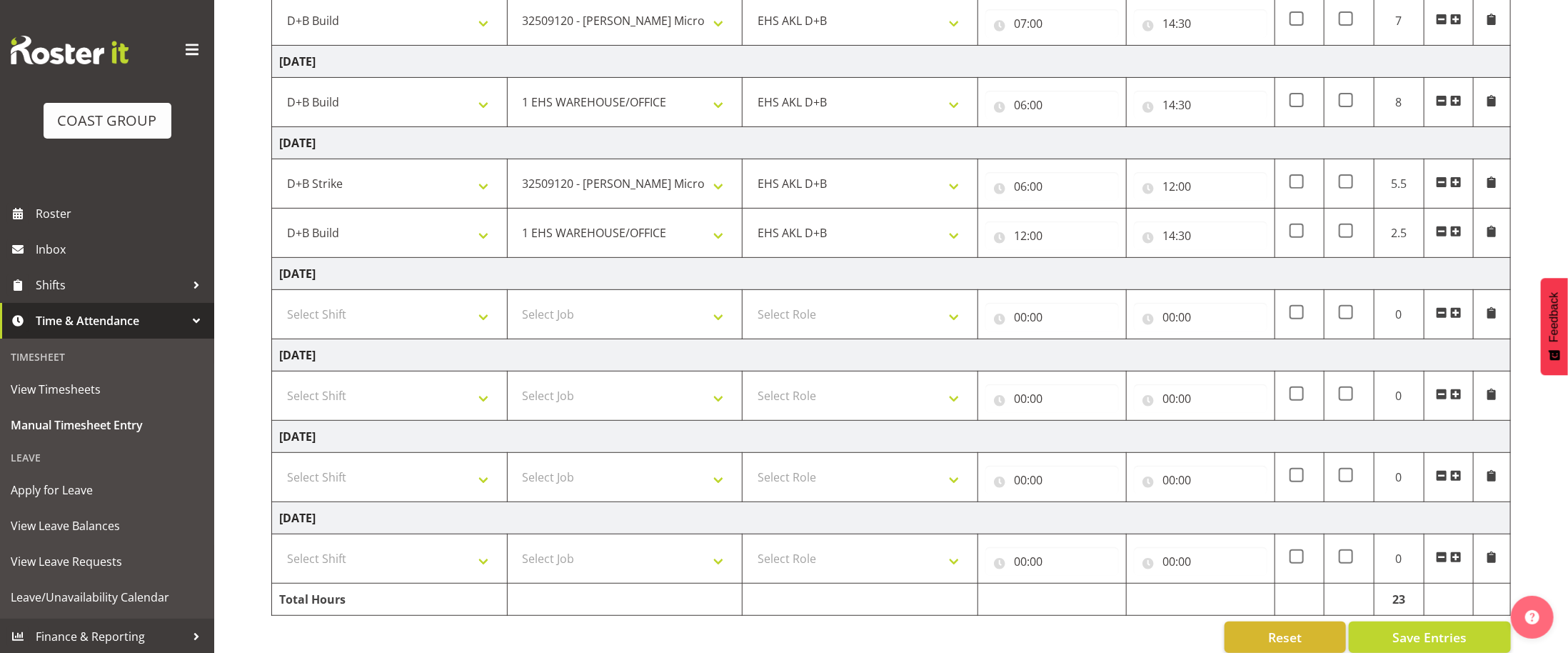
scroll to position [281, 0]
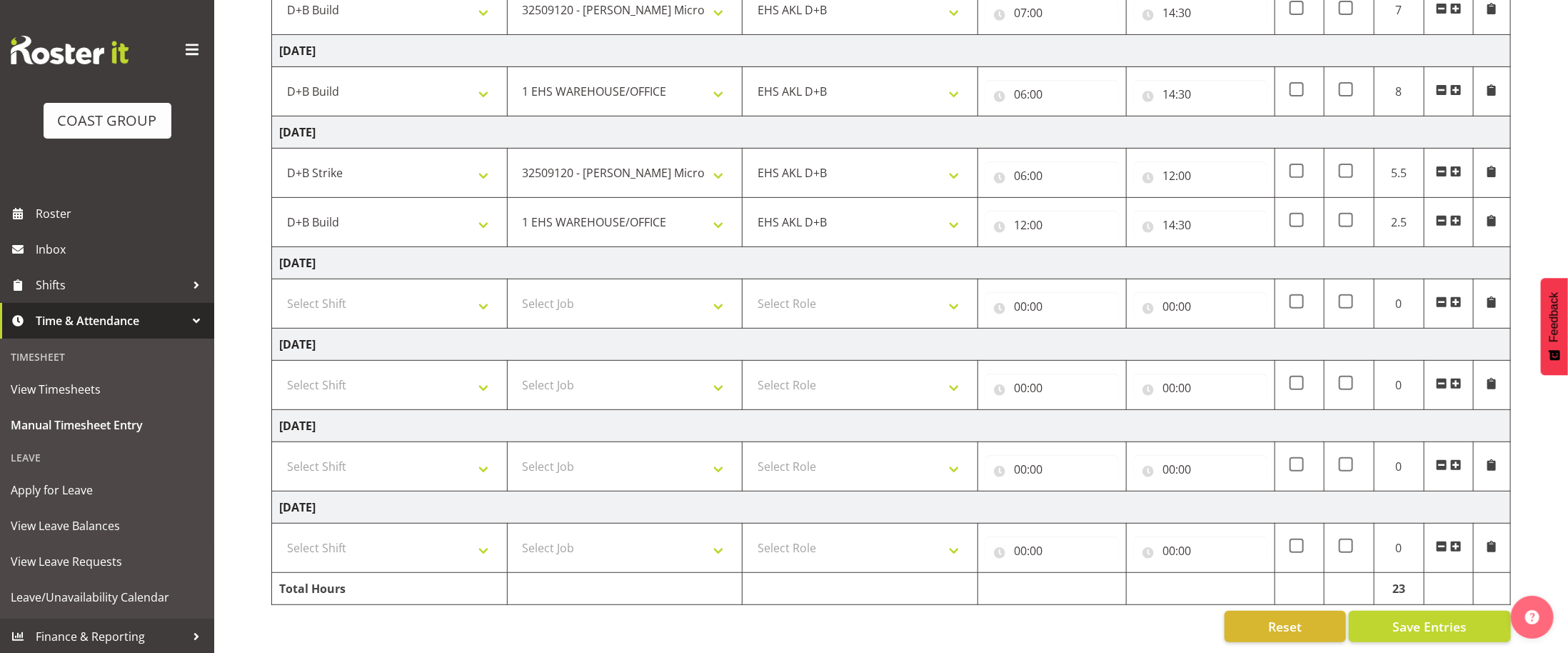
click at [427, 362] on td "Select Shift D+B @ [PERSON_NAME] D+B Build D+B Build NZACA D+B Build Tech Day […" at bounding box center [390, 385] width 235 height 49
click at [437, 384] on select "Select Shift D+B @ [PERSON_NAME] D+B Build D+B Build NZACA D+B Build Tech Day […" at bounding box center [389, 385] width 221 height 28
select select "24997"
click at [279, 371] on select "Select Shift D+B @ [PERSON_NAME] D+B Build D+B Build NZACA D+B Build Tech Day […" at bounding box center [389, 385] width 221 height 28
click at [653, 378] on select "Select Job 1 Carlton Events 1 [PERSON_NAME][GEOGRAPHIC_DATA] 1 [PERSON_NAME][GE…" at bounding box center [625, 385] width 221 height 28
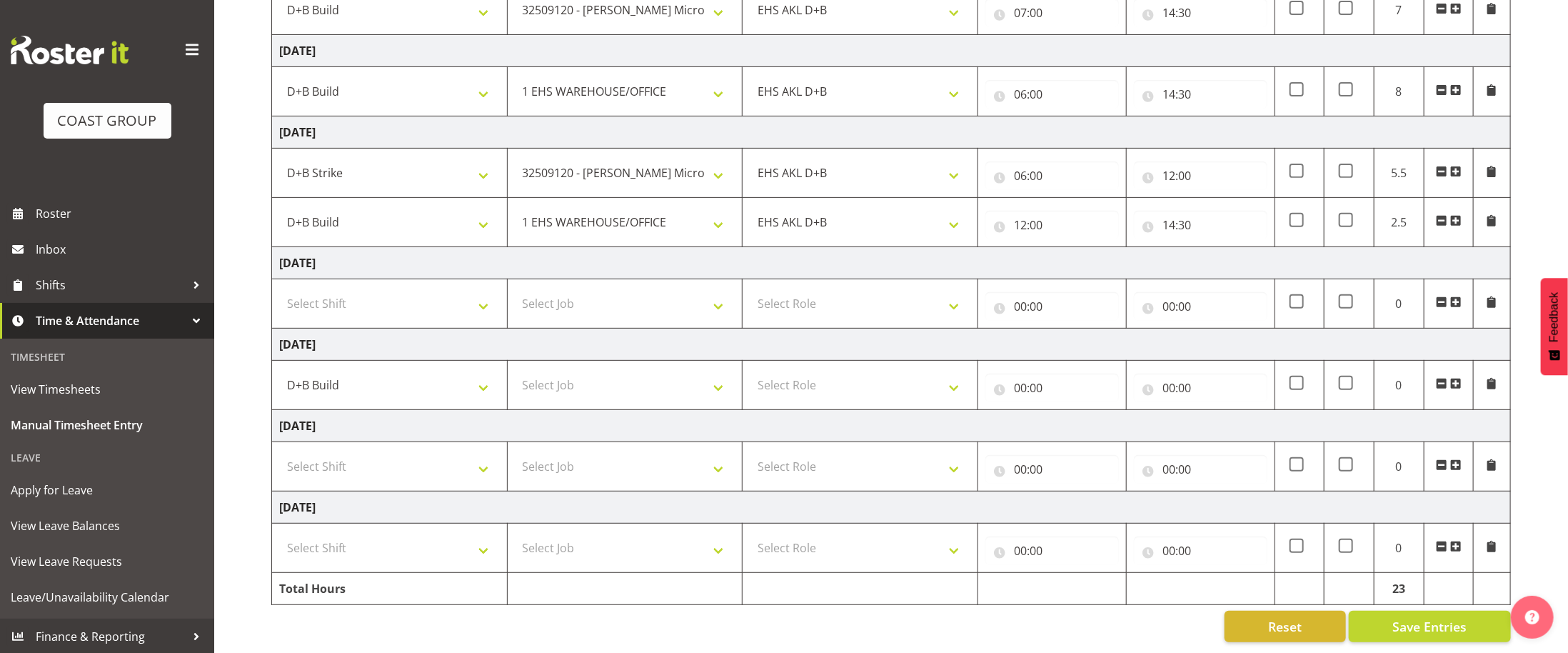
click at [592, 421] on td "[DATE]" at bounding box center [891, 426] width 1239 height 32
drag, startPoint x: 546, startPoint y: 385, endPoint x: 554, endPoint y: 376, distance: 12.0
click at [546, 387] on select "Select Job 1 Carlton Events 1 [PERSON_NAME][GEOGRAPHIC_DATA] 1 [PERSON_NAME][GE…" at bounding box center [625, 385] width 221 height 28
select select "8967"
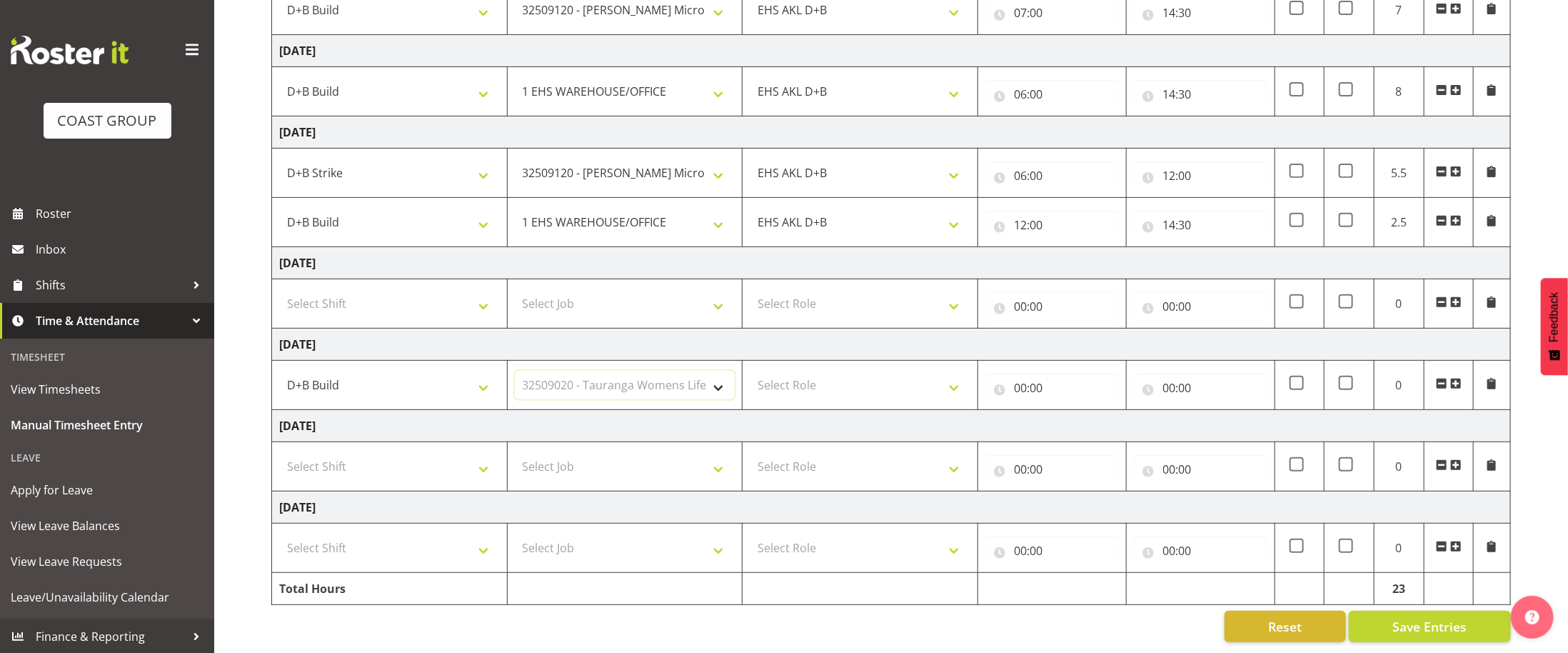
click at [515, 375] on select "Select Job 1 Carlton Events 1 [PERSON_NAME][GEOGRAPHIC_DATA] 1 [PERSON_NAME][GE…" at bounding box center [625, 385] width 221 height 28
click at [843, 388] on select "Select Role EHS AKL D+B" at bounding box center [860, 385] width 221 height 28
select select "194"
click at [750, 375] on select "Select Role EHS AKL D+B" at bounding box center [860, 385] width 221 height 28
click at [1022, 387] on input "00:00" at bounding box center [1052, 388] width 134 height 28
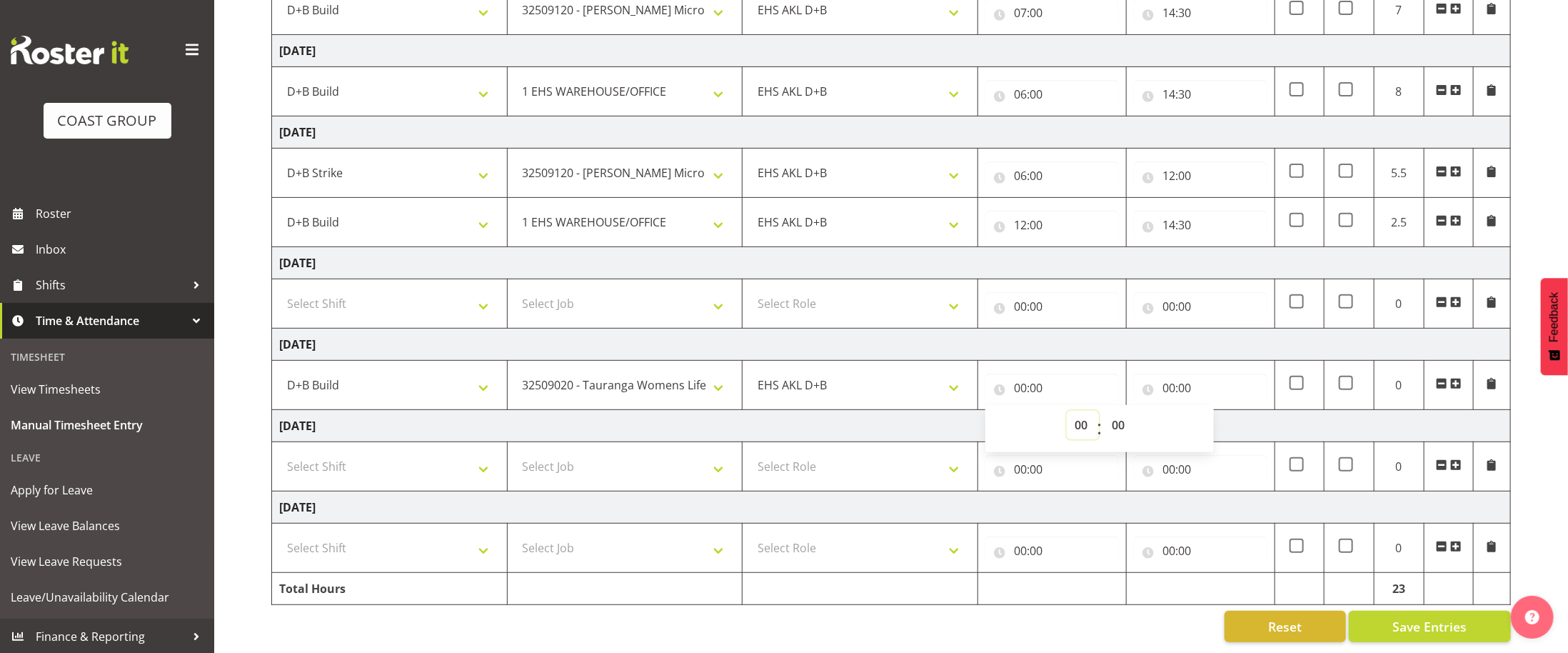
click at [1075, 431] on select "00 01 02 03 04 05 06 07 08 09 10 11 12 13 14 15 16 17 18 19 20 21 22 23" at bounding box center [1083, 424] width 32 height 28
select select "1"
click at [1067, 414] on select "00 01 02 03 04 05 06 07 08 09 10 11 12 13 14 15 16 17 18 19 20 21 22 23" at bounding box center [1083, 424] width 32 height 28
type input "01:00"
click at [1090, 434] on select "00 01 02 03 04 05 06 07 08 09 10 11 12 13 14 15 16 17 18 19 20 21 22 23" at bounding box center [1083, 424] width 32 height 28
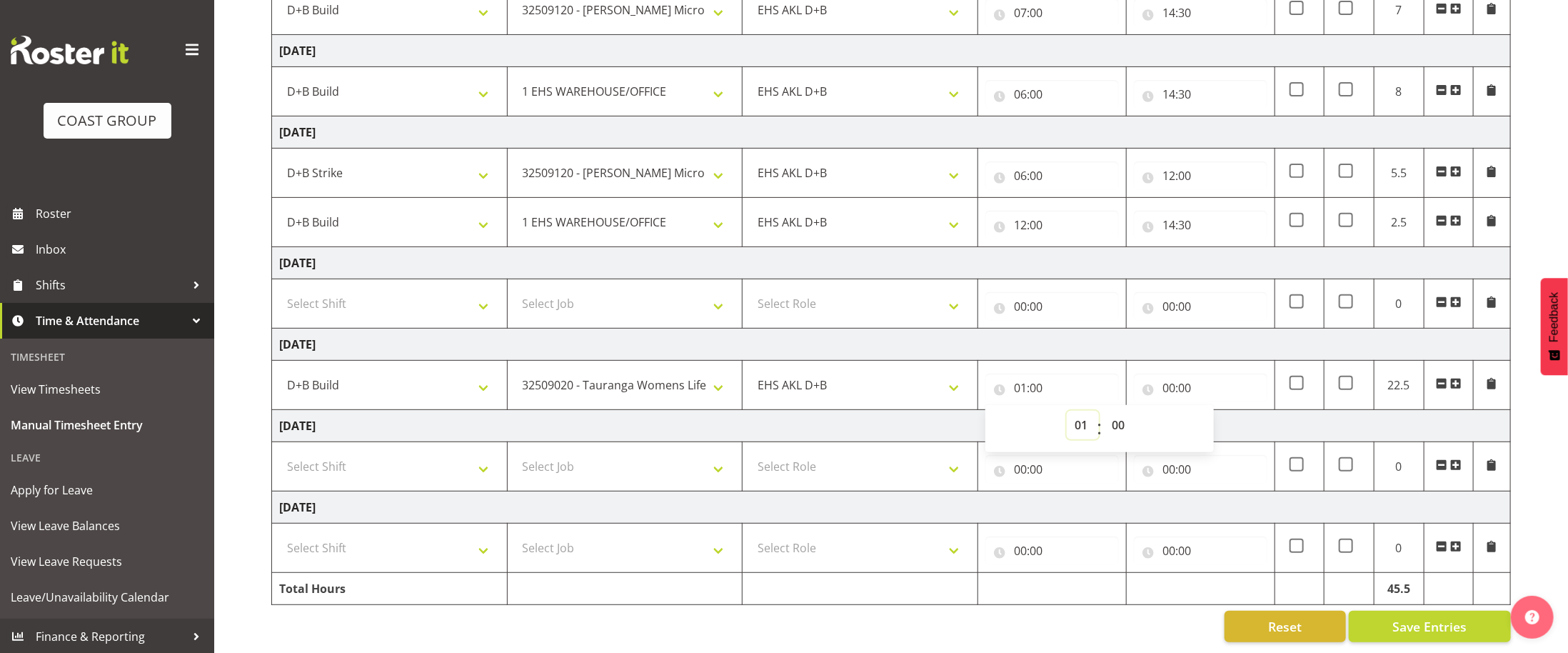
select select "13"
click at [1067, 414] on select "00 01 02 03 04 05 06 07 08 09 10 11 12 13 14 15 16 17 18 19 20 21 22 23" at bounding box center [1083, 424] width 32 height 28
type input "13:00"
click at [1119, 426] on select "00 01 02 03 04 05 06 07 08 09 10 11 12 13 14 15 16 17 18 19 20 21 22 23 24 25 2…" at bounding box center [1120, 424] width 32 height 28
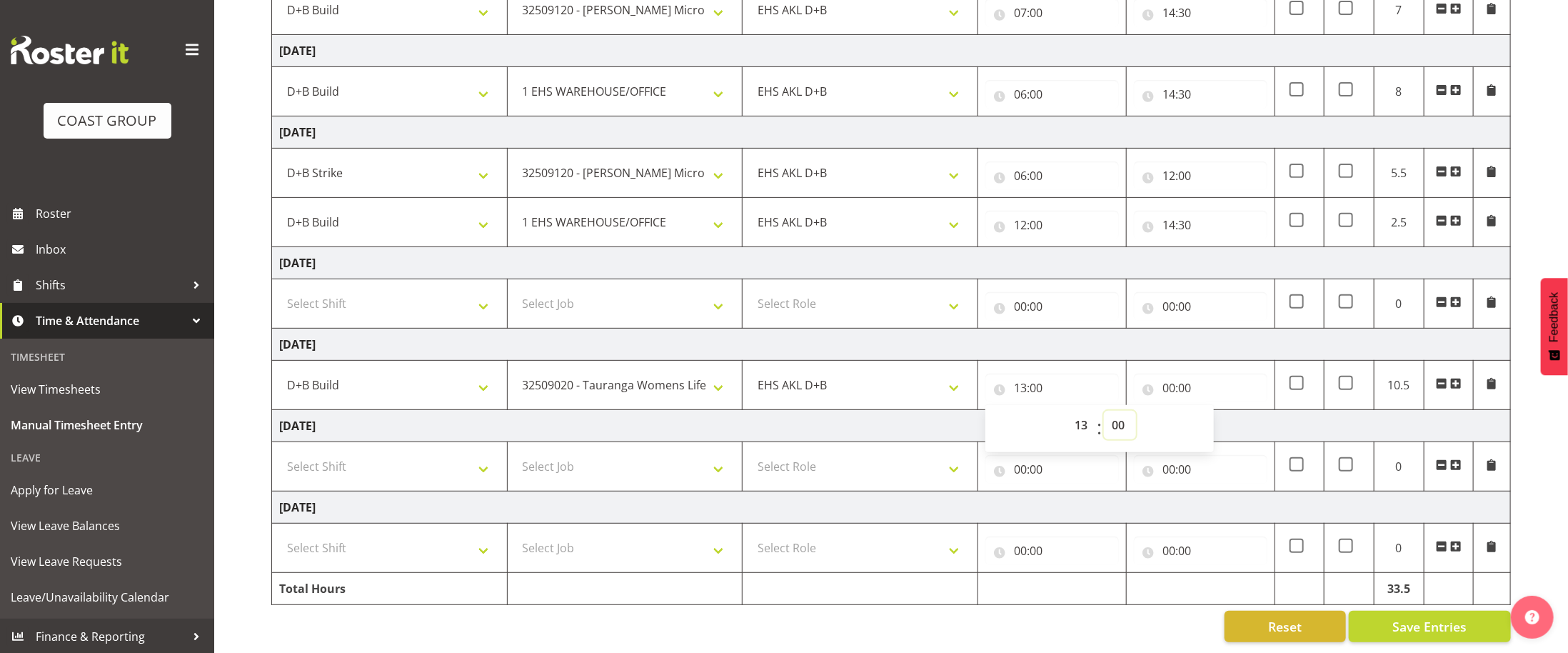
click at [1126, 421] on select "00 01 02 03 04 05 06 07 08 09 10 11 12 13 14 15 16 17 18 19 20 21 22 23 24 25 2…" at bounding box center [1120, 424] width 32 height 28
select select "30"
click at [1104, 411] on select "00 01 02 03 04 05 06 07 08 09 10 11 12 13 14 15 16 17 18 19 20 21 22 23 24 25 2…" at bounding box center [1120, 424] width 32 height 28
type input "13:30"
click at [1166, 377] on input "00:00" at bounding box center [1200, 388] width 134 height 28
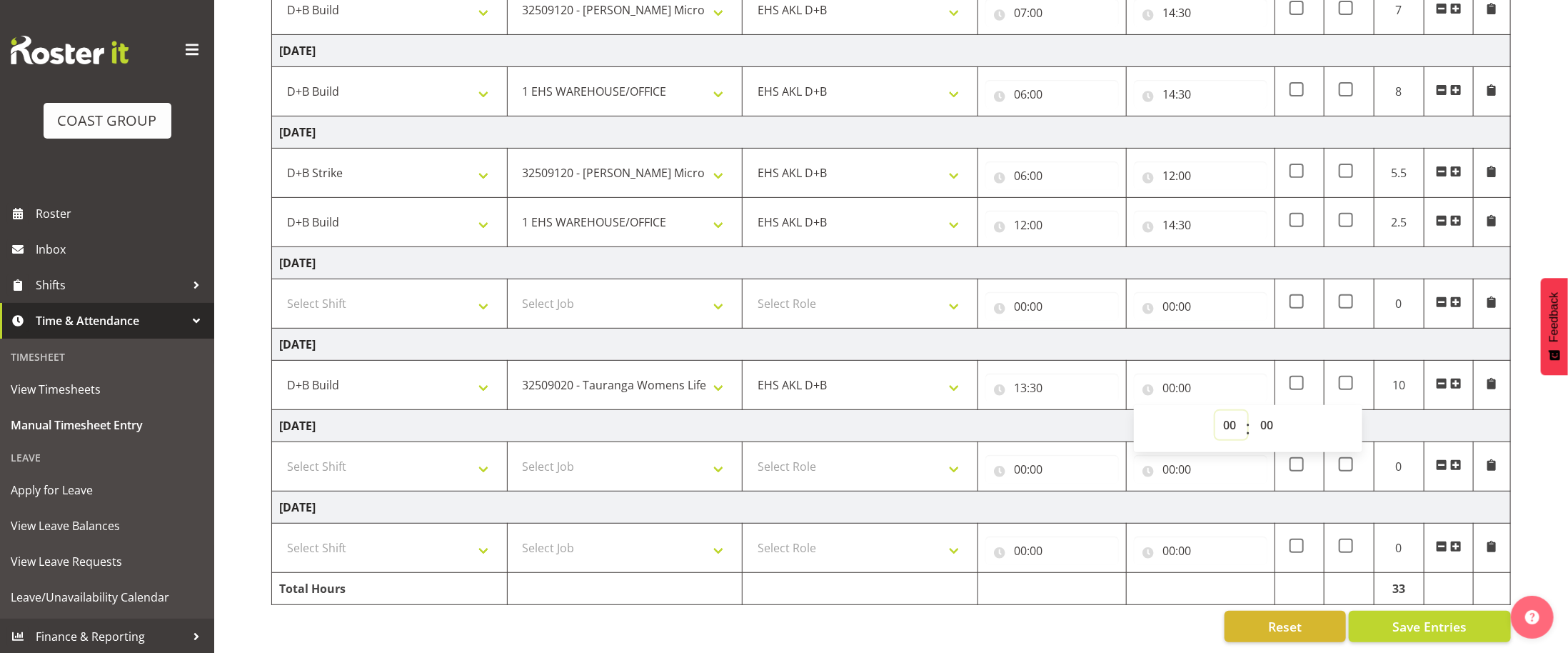
click at [1232, 417] on select "00 01 02 03 04 05 06 07 08 09 10 11 12 13 14 15 16 17 18 19 20 21 22 23" at bounding box center [1232, 424] width 32 height 28
select select "22"
click at [1216, 411] on select "00 01 02 03 04 05 06 07 08 09 10 11 12 13 14 15 16 17 18 19 20 21 22 23" at bounding box center [1232, 424] width 32 height 28
type input "22:00"
click at [1123, 424] on td "[DATE]" at bounding box center [891, 426] width 1239 height 32
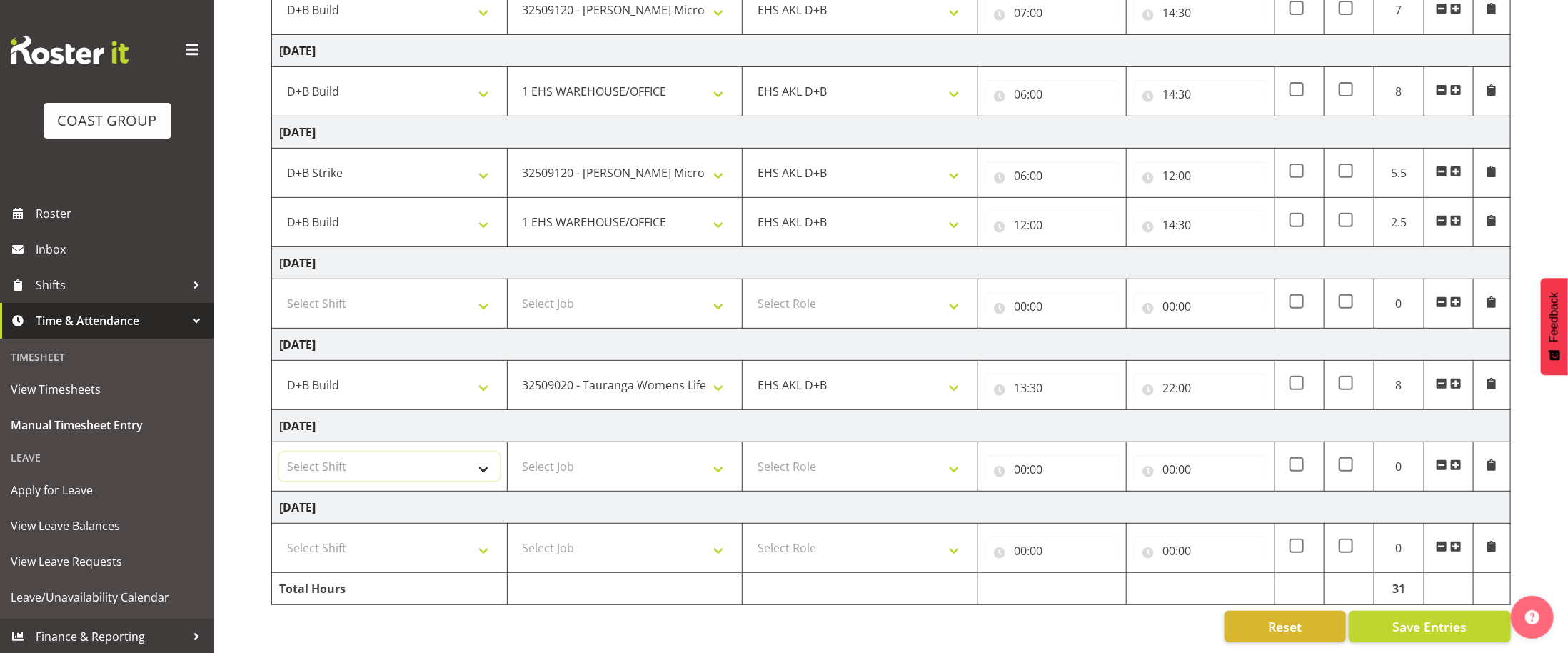
click at [411, 469] on select "Select Shift D+B @ [PERSON_NAME] D+B Build D+B Build NZACA D+B Build Tech Day […" at bounding box center [389, 466] width 221 height 28
select select "24997"
click at [279, 452] on select "Select Shift D+B @ [PERSON_NAME] D+B Build D+B Build NZACA D+B Build Tech Day […" at bounding box center [389, 466] width 221 height 28
click at [589, 456] on select "Select Job 1 Carlton Events 1 [PERSON_NAME][GEOGRAPHIC_DATA] 1 [PERSON_NAME][GE…" at bounding box center [625, 466] width 221 height 28
select select "69"
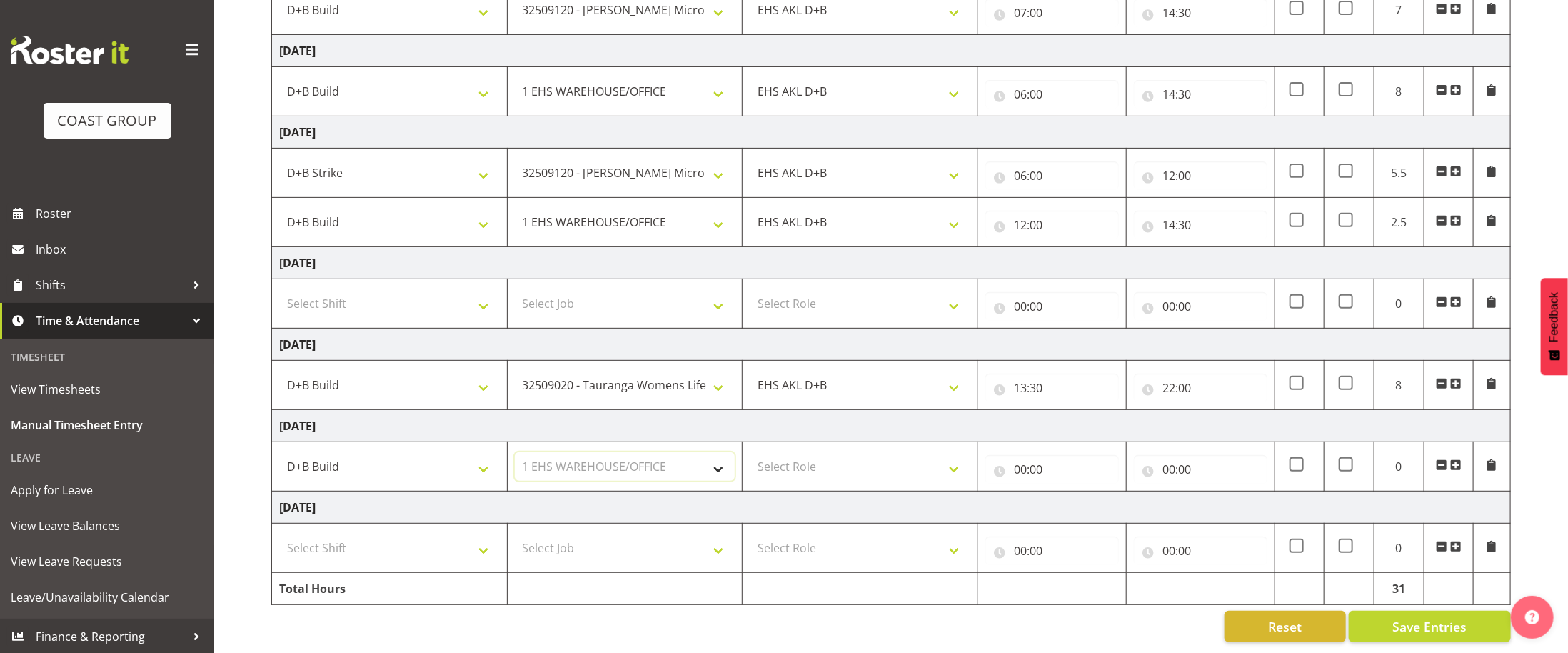
click at [515, 452] on select "Select Job 1 Carlton Events 1 [PERSON_NAME][GEOGRAPHIC_DATA] 1 [PERSON_NAME][GE…" at bounding box center [625, 466] width 221 height 28
click at [826, 475] on select "Select Role EHS AKL D+B" at bounding box center [860, 466] width 221 height 28
select select "194"
click at [750, 452] on select "Select Role EHS AKL D+B" at bounding box center [860, 466] width 221 height 28
click at [1023, 468] on input "00:00" at bounding box center [1052, 469] width 134 height 28
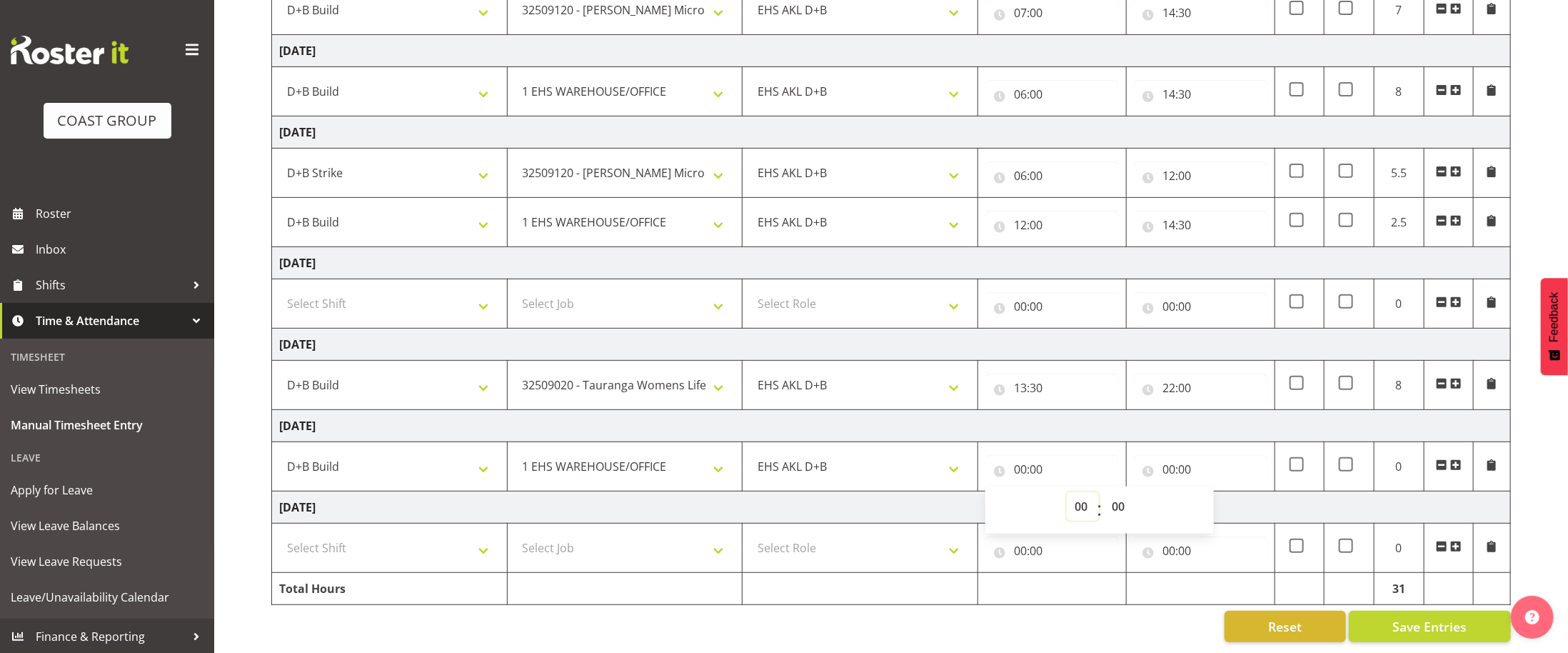
click at [1089, 504] on select "00 01 02 03 04 05 06 07 08 09 10 11 12 13 14 15 16 17 18 19 20 21 22 23" at bounding box center [1083, 506] width 32 height 28
click at [1077, 502] on select "00 01 02 03 04 05 06 07 08 09 10 11 12 13 14 15 16 17 18 19 20 21 22 23" at bounding box center [1083, 506] width 32 height 28
select select "9"
click at [1067, 492] on select "00 01 02 03 04 05 06 07 08 09 10 11 12 13 14 15 16 17 18 19 20 21 22 23" at bounding box center [1083, 506] width 32 height 28
type input "09:00"
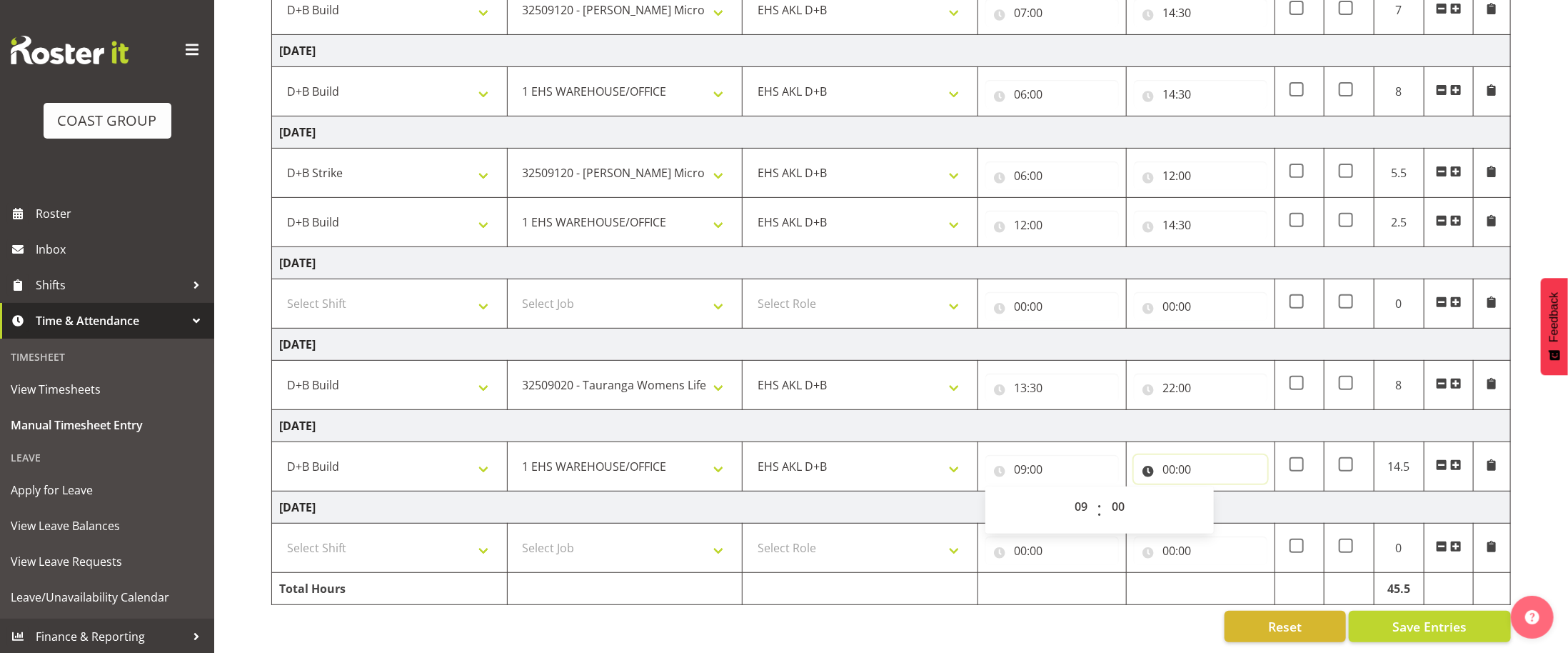
click at [1187, 463] on input "00:00" at bounding box center [1200, 469] width 134 height 28
click at [1229, 521] on span "00 01 02 03 04 05 06 07 08 09 10 11 12 13 14 15 16 17 18 19 20 21 22 23" at bounding box center [1232, 510] width 32 height 36
click at [1228, 495] on select "00 01 02 03 04 05 06 07 08 09 10 11 12 13 14 15 16 17 18 19 20 21 22 23" at bounding box center [1232, 506] width 32 height 28
click at [1231, 512] on select "00 01 02 03 04 05 06 07 08 09 10 11 12 13 14 15 16 17 18 19 20 21 22 23" at bounding box center [1232, 506] width 32 height 28
select select "14"
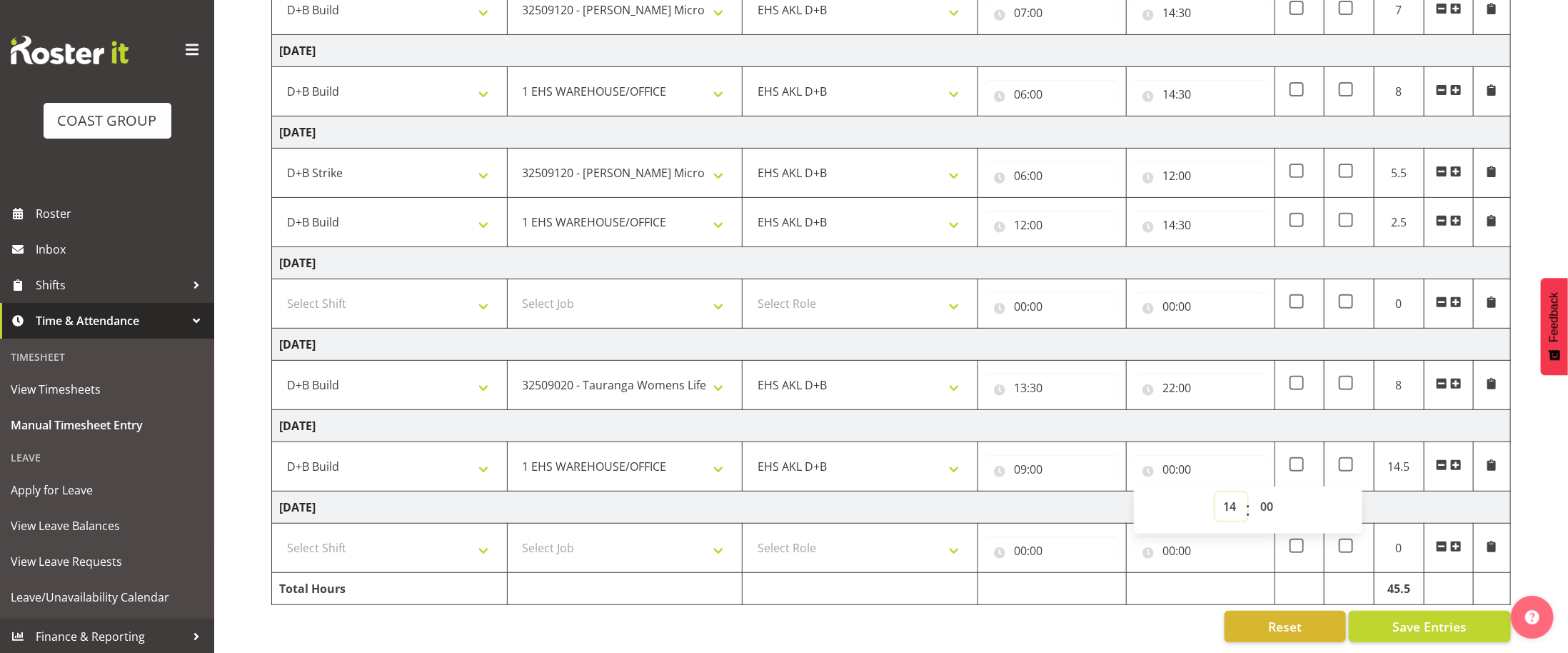
click at [1216, 492] on select "00 01 02 03 04 05 06 07 08 09 10 11 12 13 14 15 16 17 18 19 20 21 22 23" at bounding box center [1232, 506] width 32 height 28
type input "14:00"
click at [1271, 507] on select "00 01 02 03 04 05 06 07 08 09 10 11 12 13 14 15 16 17 18 19 20 21 22 23 24 25 2…" at bounding box center [1269, 506] width 32 height 28
select select "30"
click at [1253, 492] on select "00 01 02 03 04 05 06 07 08 09 10 11 12 13 14 15 16 17 18 19 20 21 22 23 24 25 2…" at bounding box center [1269, 506] width 32 height 28
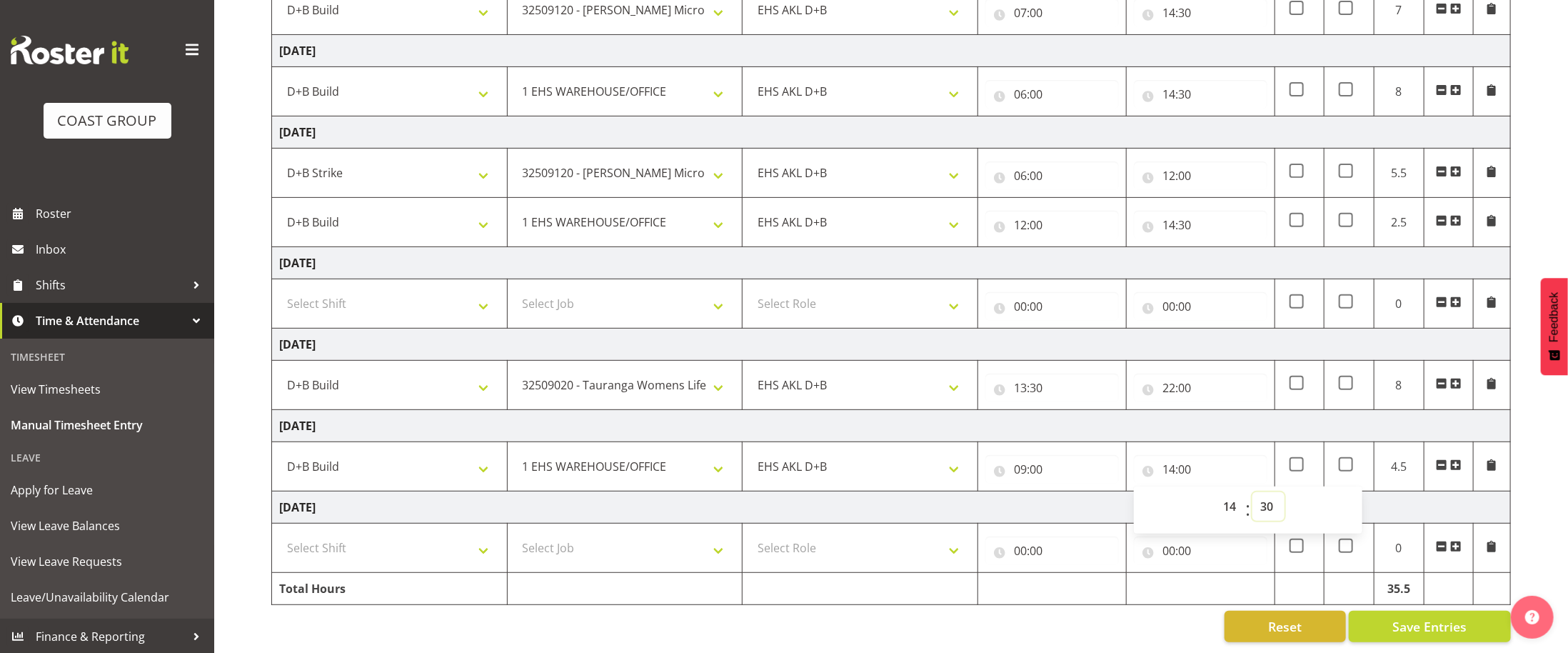
type input "14:30"
click at [1071, 496] on td "[DATE]" at bounding box center [891, 508] width 1239 height 32
click at [560, 559] on select "Select Job 1 Carlton Events 1 [PERSON_NAME][GEOGRAPHIC_DATA] 1 [PERSON_NAME][GE…" at bounding box center [625, 547] width 221 height 28
select select "69"
click at [515, 534] on select "Select Job 1 Carlton Events 1 [PERSON_NAME][GEOGRAPHIC_DATA] 1 [PERSON_NAME][GE…" at bounding box center [625, 547] width 221 height 28
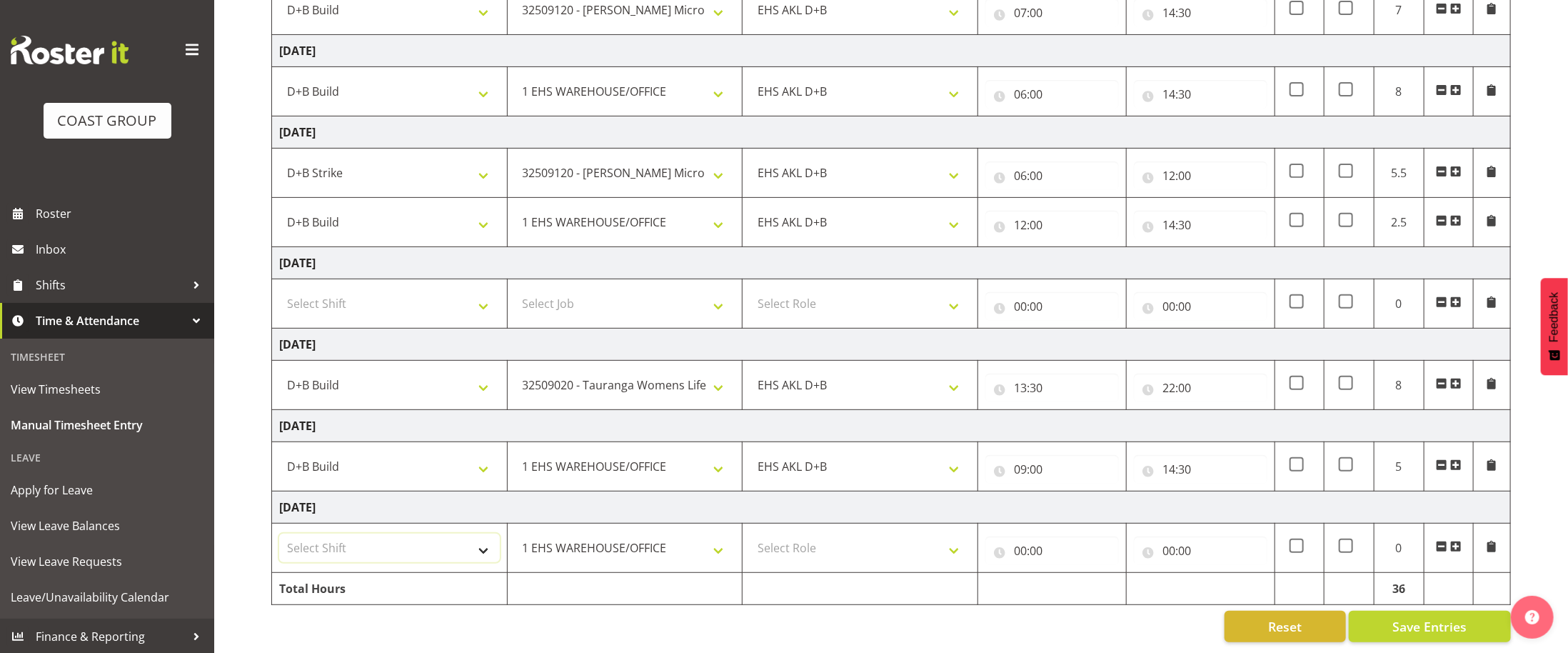
click at [393, 555] on select "Select Shift D+B @ [PERSON_NAME] D+B Build D+B Build NZACA D+B Build Tech Day […" at bounding box center [389, 547] width 221 height 28
select select "24997"
click at [279, 534] on select "Select Shift D+B @ [PERSON_NAME] D+B Build D+B Build NZACA D+B Build Tech Day […" at bounding box center [389, 547] width 221 height 28
click at [901, 544] on select "Select Role EHS AKL D+B" at bounding box center [860, 547] width 221 height 28
select select "194"
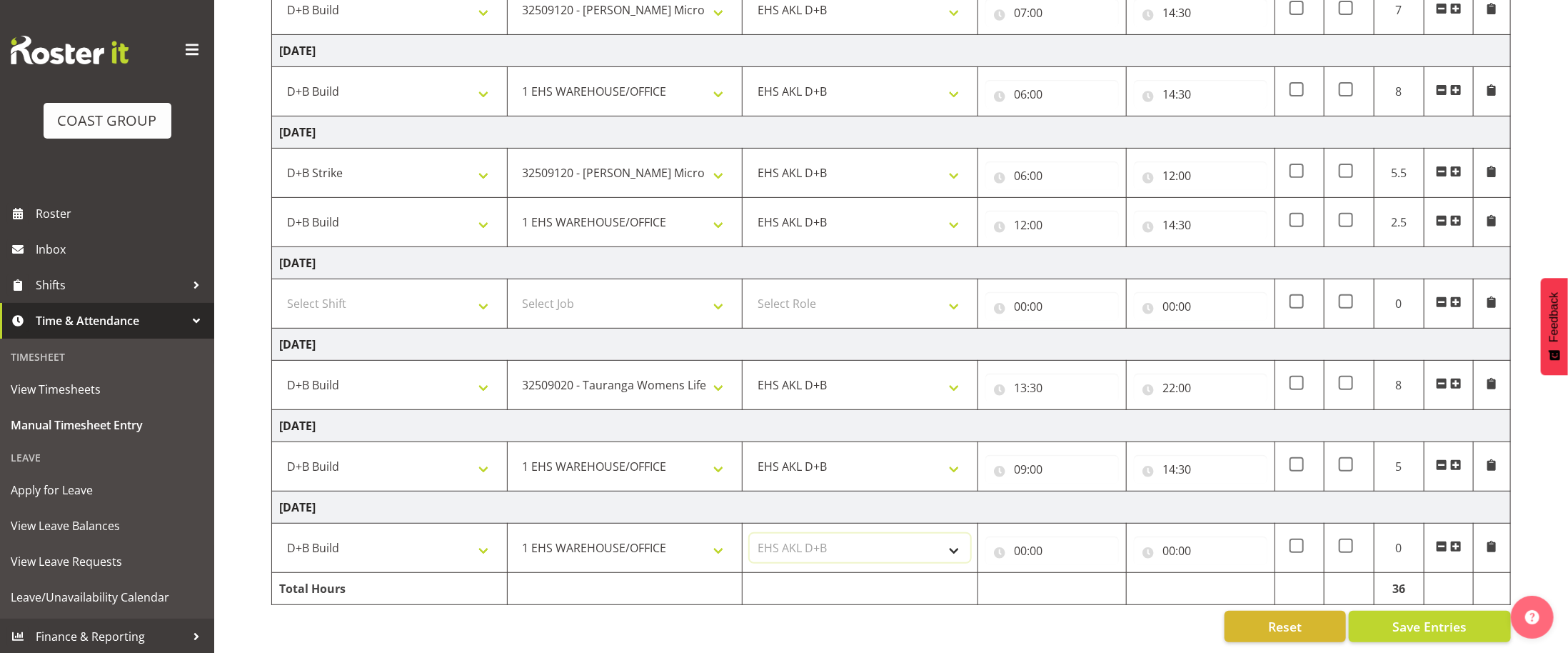
click at [750, 534] on select "Select Role EHS AKL D+B" at bounding box center [860, 547] width 221 height 28
click at [1031, 548] on input "00:00" at bounding box center [1052, 551] width 134 height 28
click at [1086, 590] on select "00 01 02 03 04 05 06 07 08 09 10 11 12 13 14 15 16 17 18 19 20 21 22 23" at bounding box center [1083, 587] width 32 height 28
select select "6"
click at [1067, 573] on select "00 01 02 03 04 05 06 07 08 09 10 11 12 13 14 15 16 17 18 19 20 21 22 23" at bounding box center [1083, 587] width 32 height 28
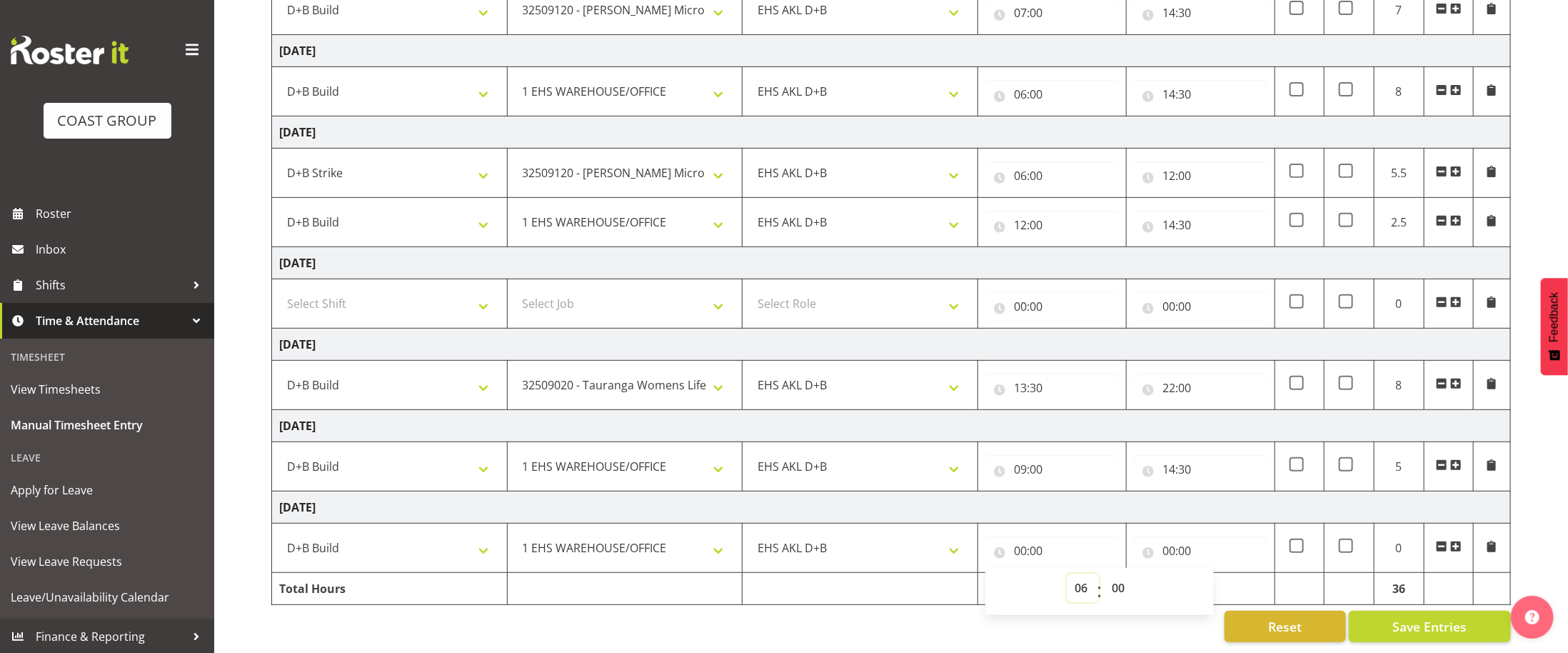
type input "06:00"
click at [1168, 544] on input "00:00" at bounding box center [1200, 551] width 134 height 28
click at [1225, 582] on select "00 01 02 03 04 05 06 07 08 09 10 11 12 13 14 15 16 17 18 19 20 21 22 23" at bounding box center [1232, 587] width 32 height 28
select select "14"
click at [1216, 573] on select "00 01 02 03 04 05 06 07 08 09 10 11 12 13 14 15 16 17 18 19 20 21 22 23" at bounding box center [1232, 587] width 32 height 28
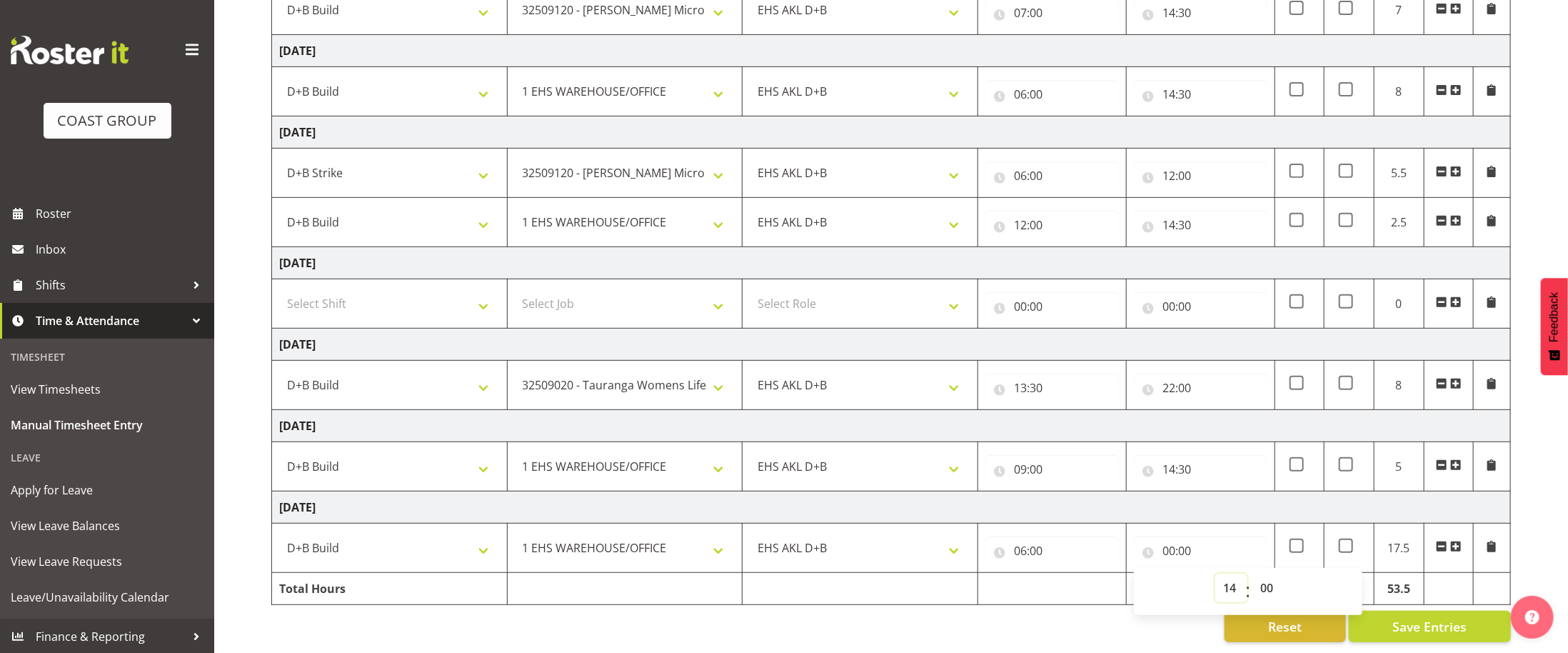
type input "14:00"
click at [1280, 583] on select "00 01 02 03 04 05 06 07 08 09 10 11 12 13 14 15 16 17 18 19 20 21 22 23 24 25 2…" at bounding box center [1269, 587] width 32 height 28
select select "30"
click at [1253, 573] on select "00 01 02 03 04 05 06 07 08 09 10 11 12 13 14 15 16 17 18 19 20 21 22 23 24 25 2…" at bounding box center [1269, 587] width 32 height 28
type input "14:30"
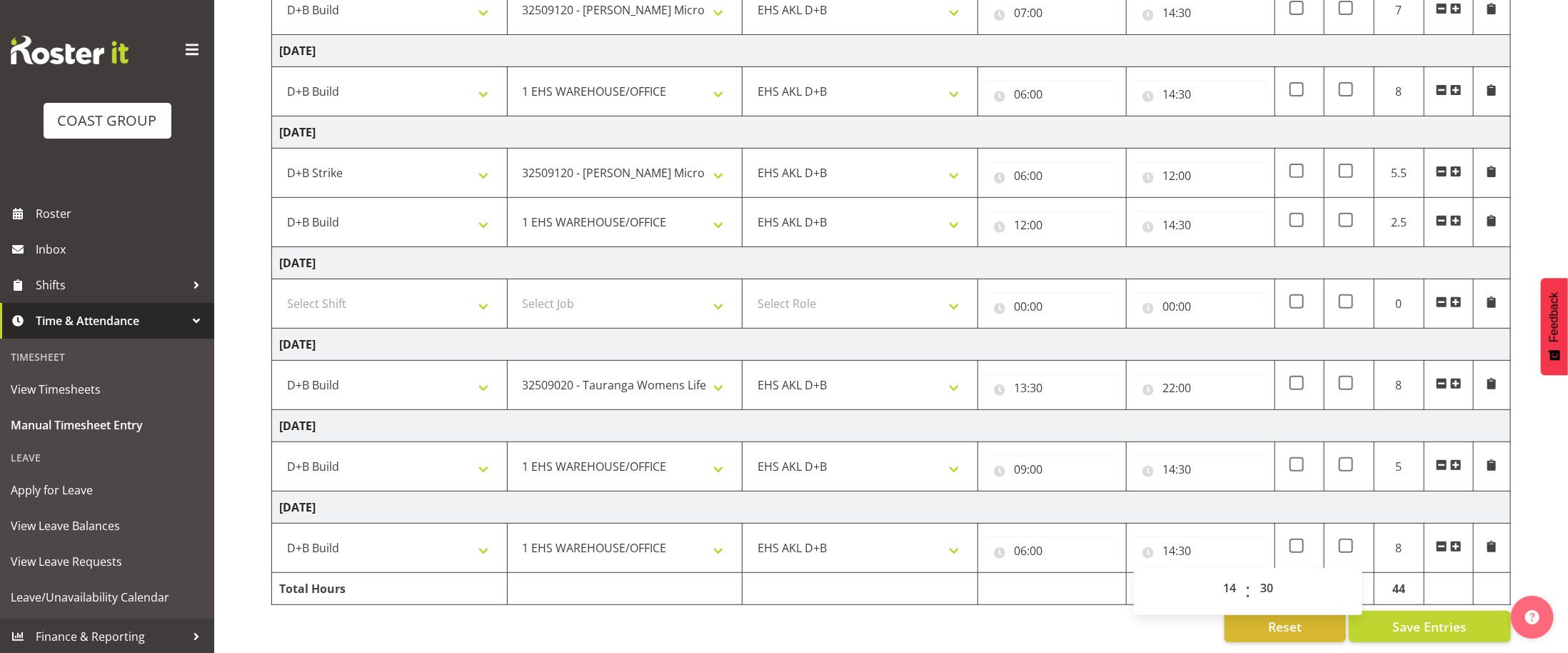
click at [1191, 505] on td "[DATE]" at bounding box center [891, 508] width 1239 height 32
click at [1404, 632] on span "Save Entries" at bounding box center [1430, 626] width 74 height 18
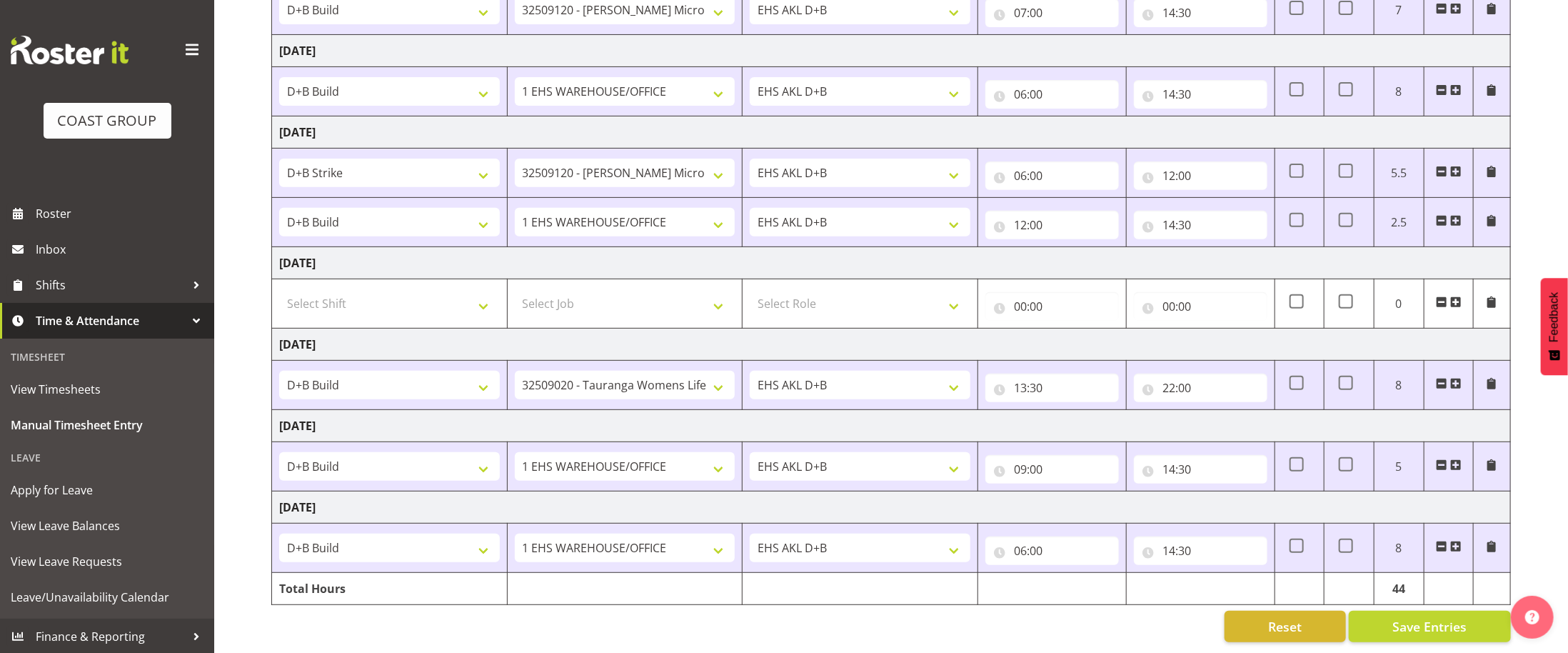
click at [922, 625] on div "Reset Save Entries" at bounding box center [891, 626] width 1240 height 31
click at [748, 331] on td "[DATE]" at bounding box center [891, 345] width 1239 height 32
click at [879, 635] on div "Reset Save Entries" at bounding box center [891, 626] width 1240 height 31
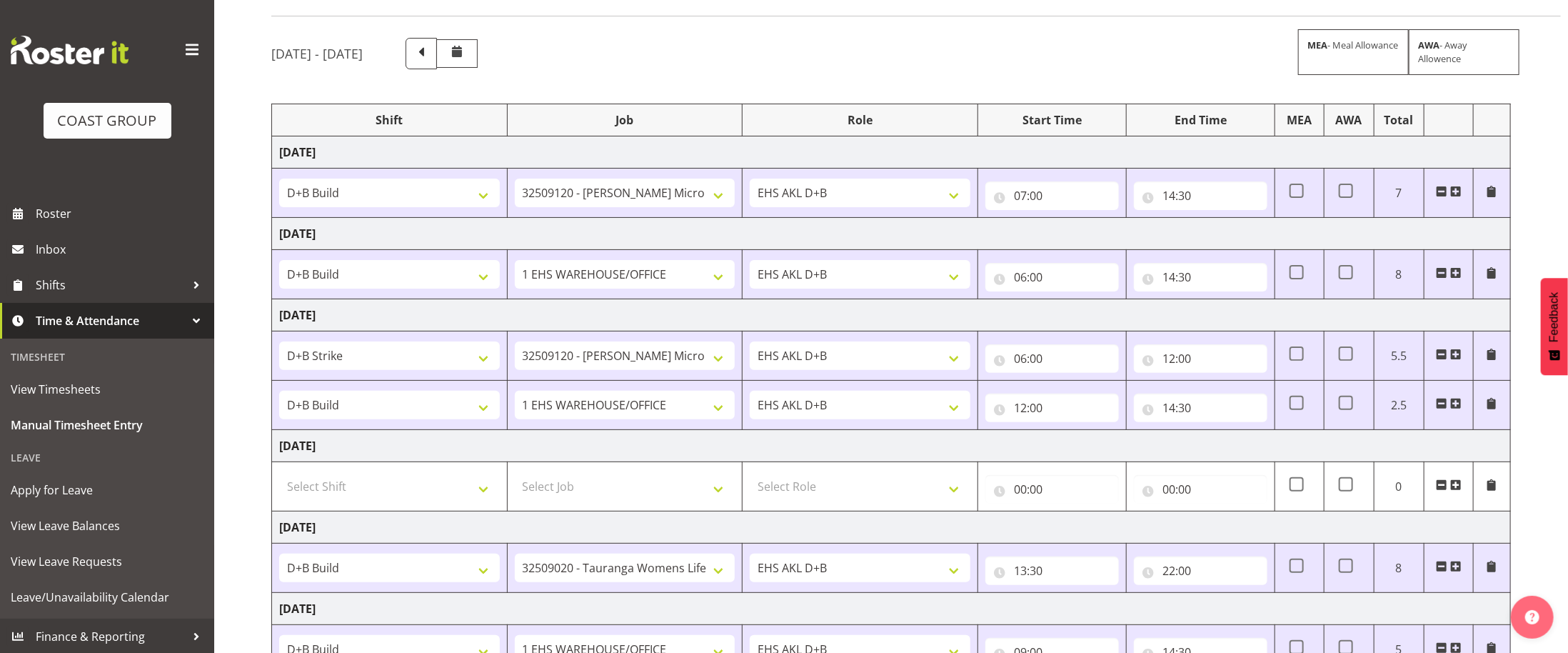
scroll to position [0, 0]
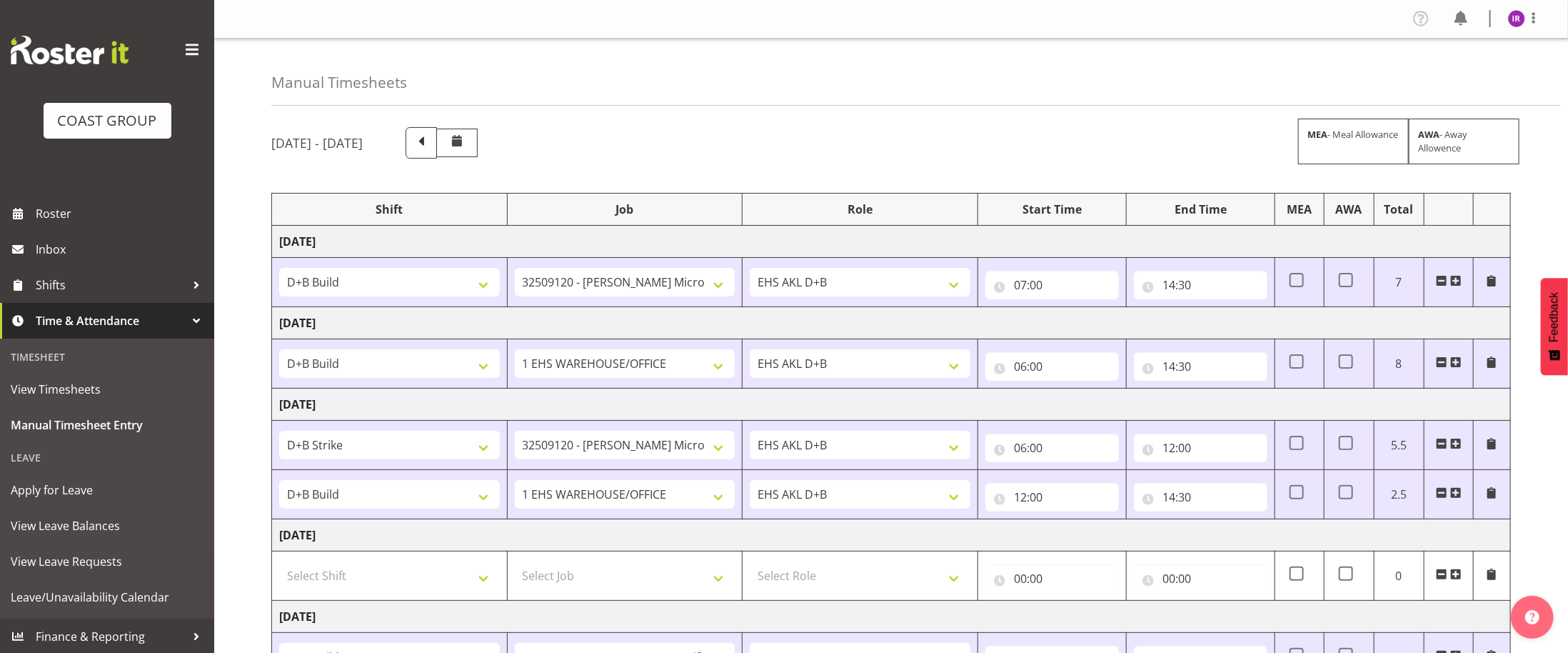
click at [818, 143] on div "[DATE] - [DATE] MEA - Meal Allowance AWA - Away Allowence" at bounding box center [891, 142] width 1240 height 31
click at [1520, 27] on div at bounding box center [1525, 18] width 34 height 18
click at [1104, 49] on div "Manual Timesheets" at bounding box center [916, 72] width 1290 height 67
click at [1519, 22] on img at bounding box center [1517, 18] width 17 height 17
click at [1493, 73] on link "Log Out" at bounding box center [1473, 75] width 137 height 26
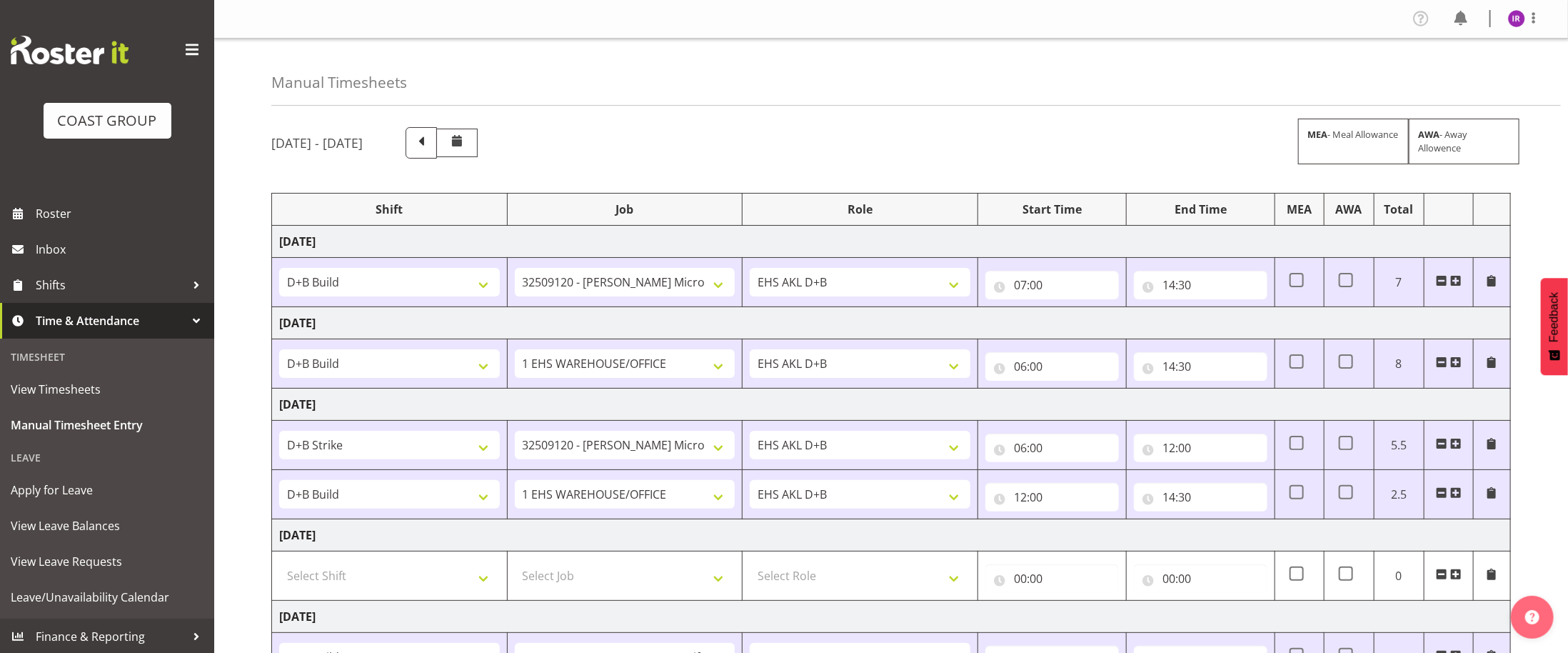
click at [1203, 154] on div "[DATE] - [DATE] MEA - Meal Allowance AWA - Away Allowence" at bounding box center [891, 142] width 1240 height 31
